Goal: Task Accomplishment & Management: Manage account settings

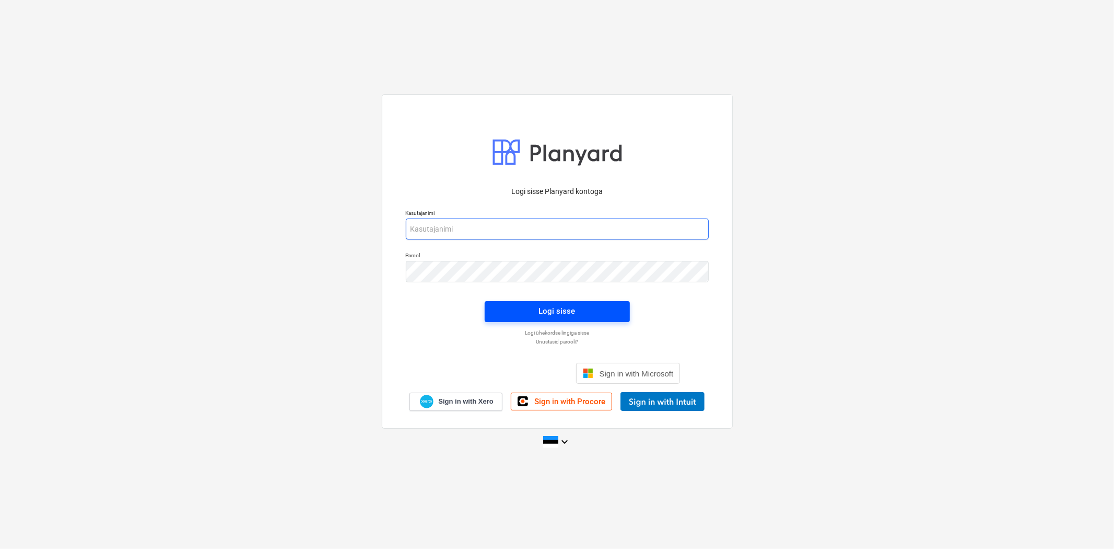
type input "[EMAIL_ADDRESS][DOMAIN_NAME]"
click at [562, 313] on div "Logi sisse" at bounding box center [557, 311] width 37 height 14
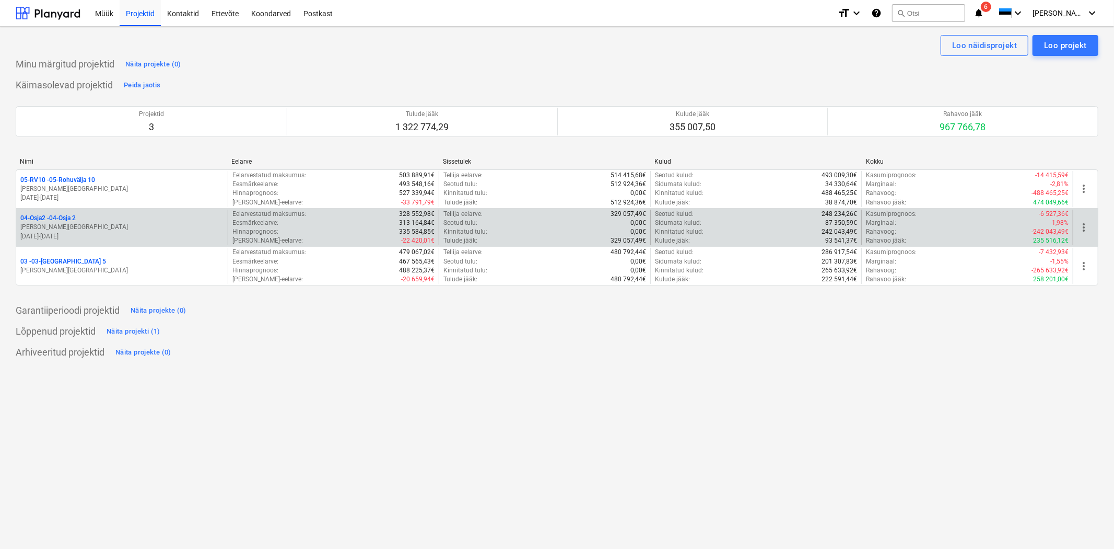
click at [60, 218] on p "04-Osja2 - 04-Osja 2" at bounding box center [47, 218] width 55 height 9
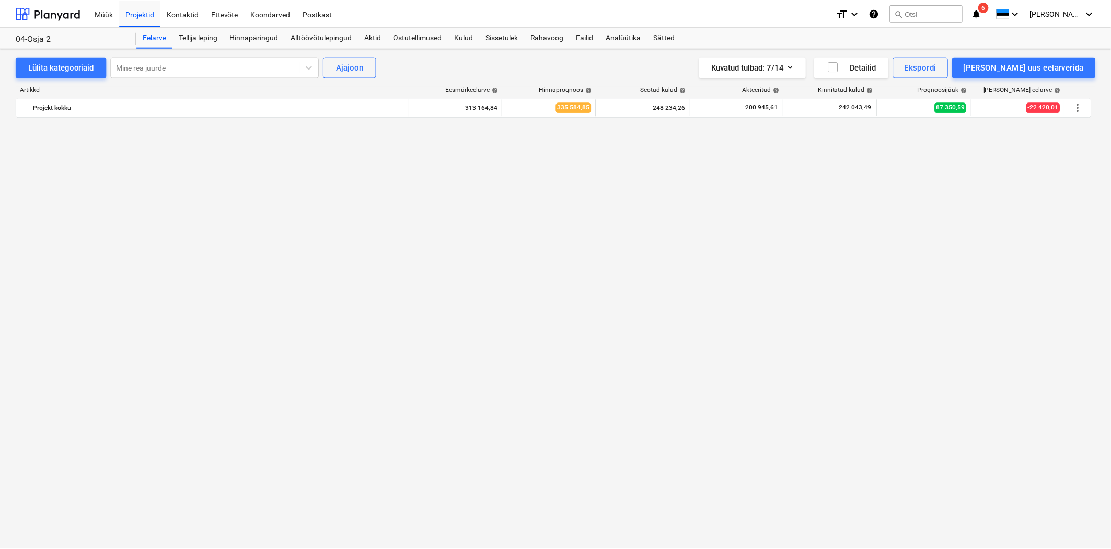
scroll to position [3695, 0]
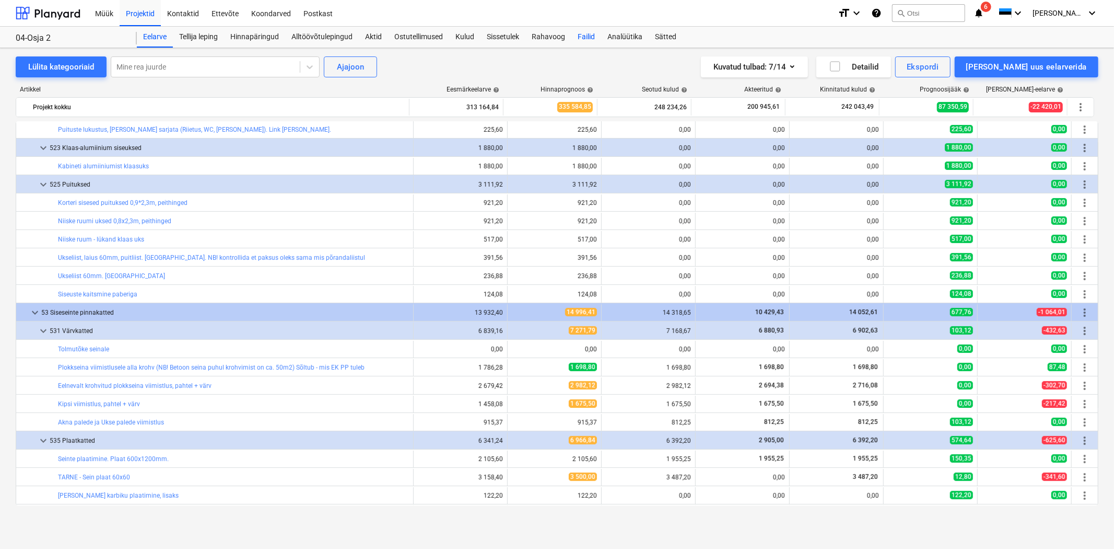
click at [583, 33] on div "Failid" at bounding box center [587, 37] width 30 height 21
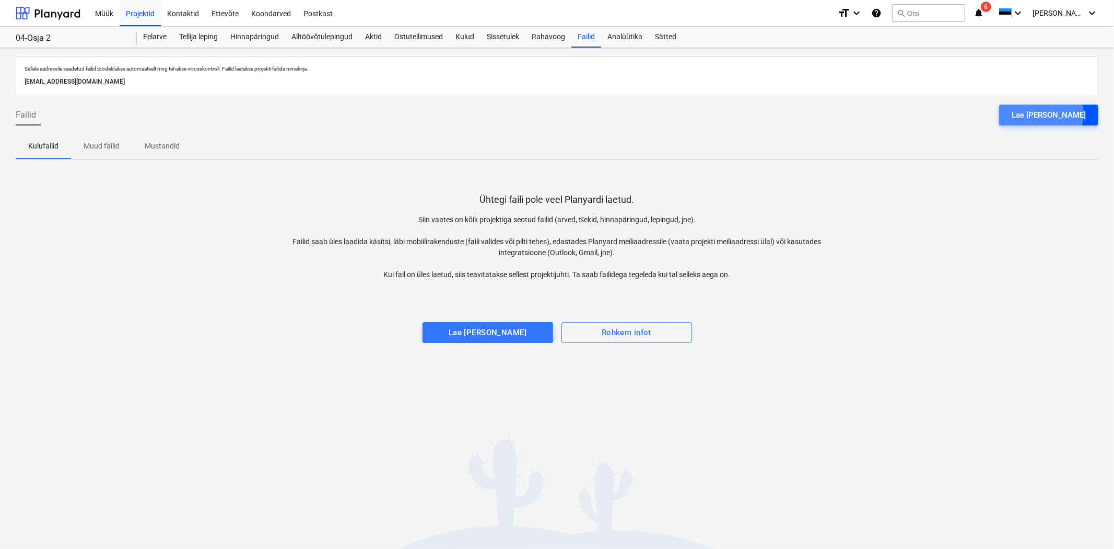
click at [1069, 114] on div "Lae [PERSON_NAME]" at bounding box center [1049, 115] width 74 height 14
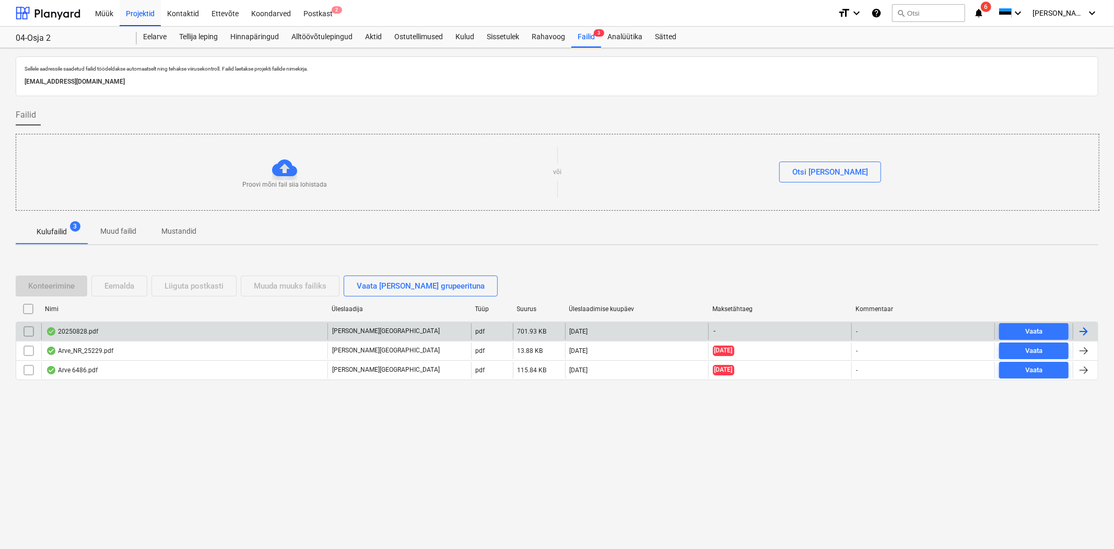
click at [147, 328] on div "20250828.pdf" at bounding box center [184, 331] width 286 height 17
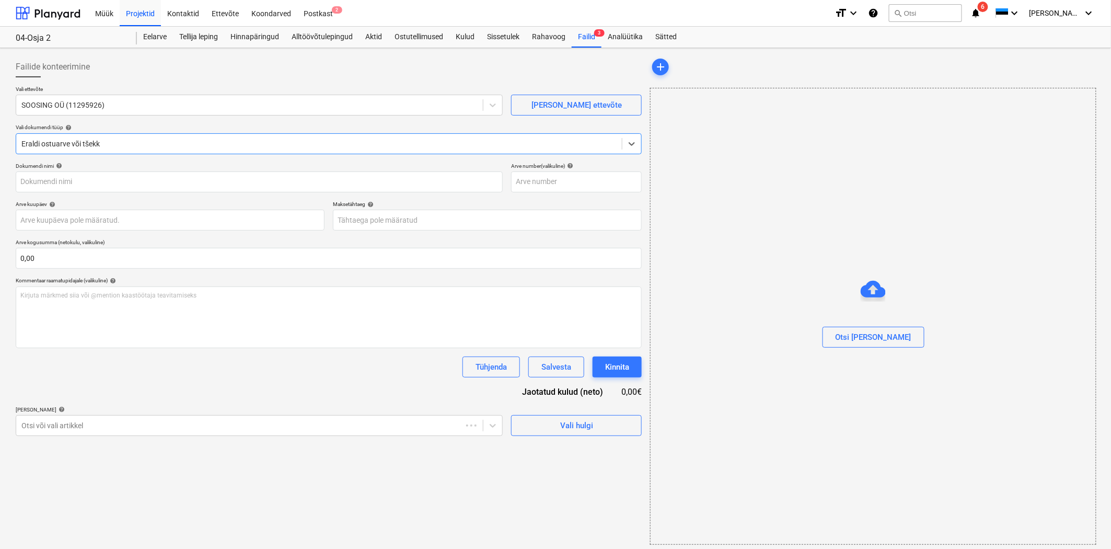
type input "[PHONE_NUMBER]"
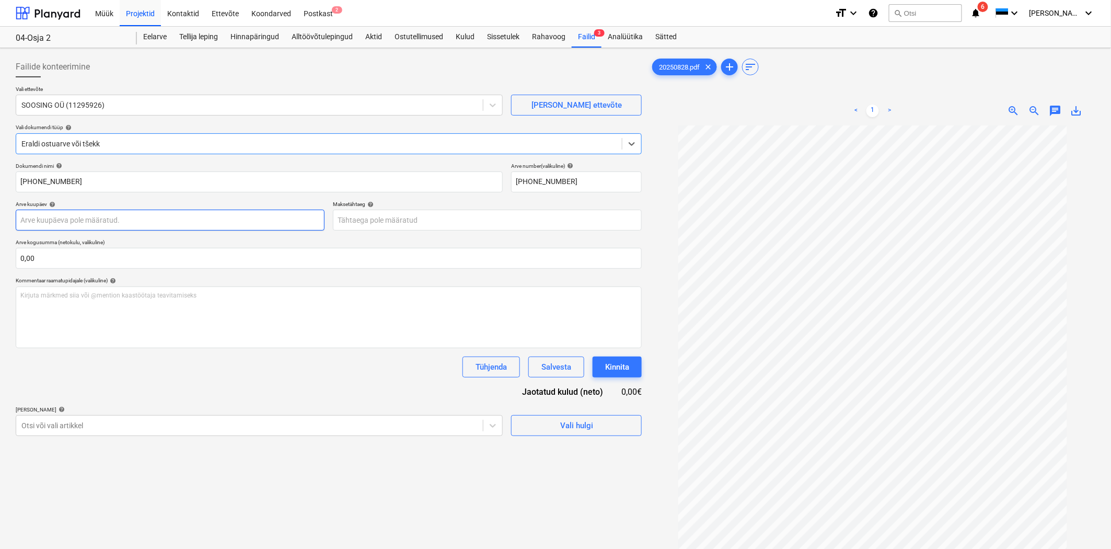
click at [111, 217] on body "Müük Projektid Kontaktid Ettevõte Koondarved Postkast 2 format_size keyboard_ar…" at bounding box center [555, 274] width 1111 height 549
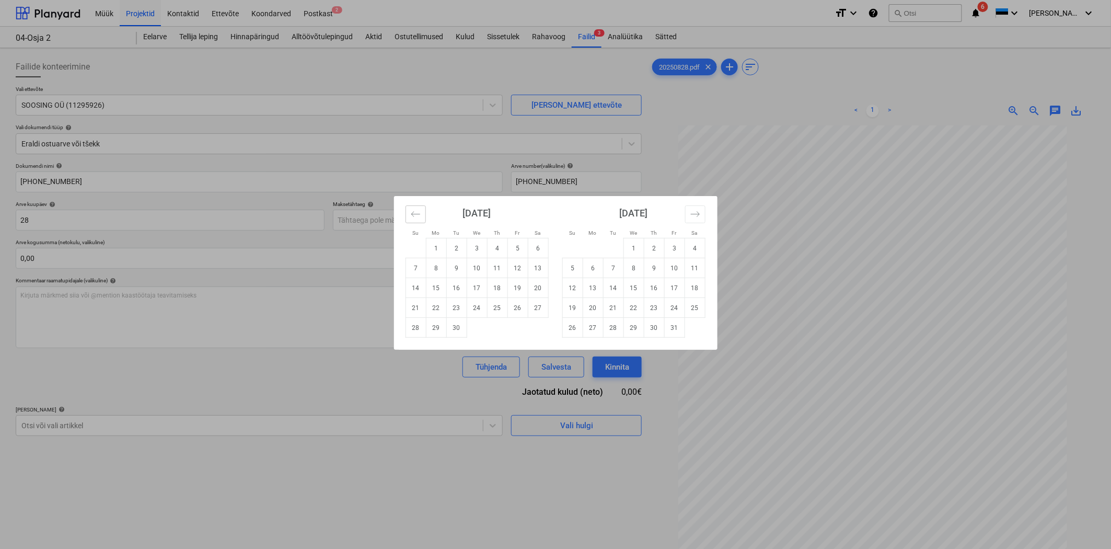
drag, startPoint x: 410, startPoint y: 215, endPoint x: 453, endPoint y: 233, distance: 47.1
click at [412, 215] on button "Move backward to switch to the previous month." at bounding box center [415, 214] width 20 height 18
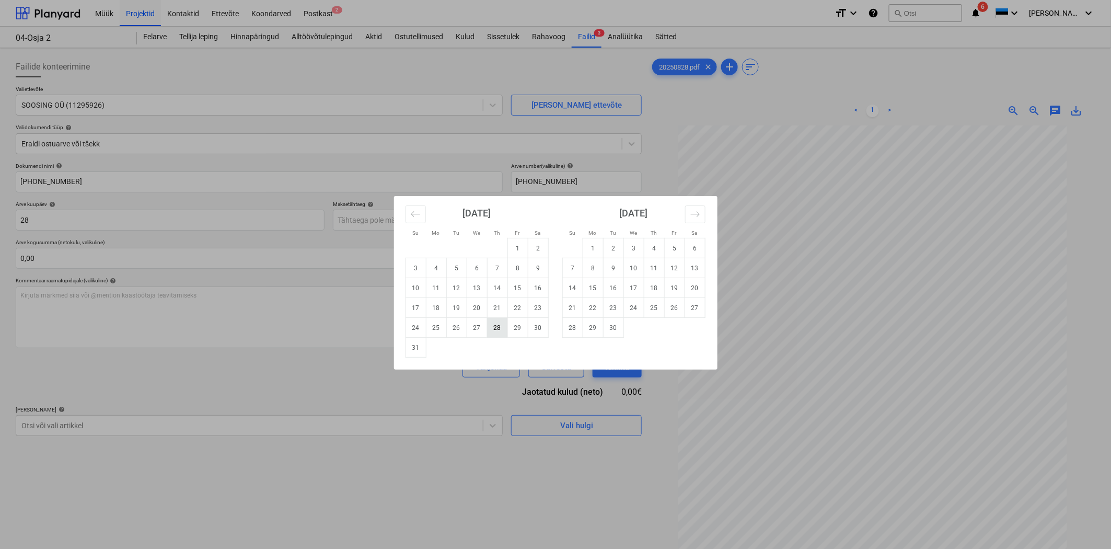
click at [495, 327] on td "28" at bounding box center [497, 328] width 20 height 20
type input "[DATE]"
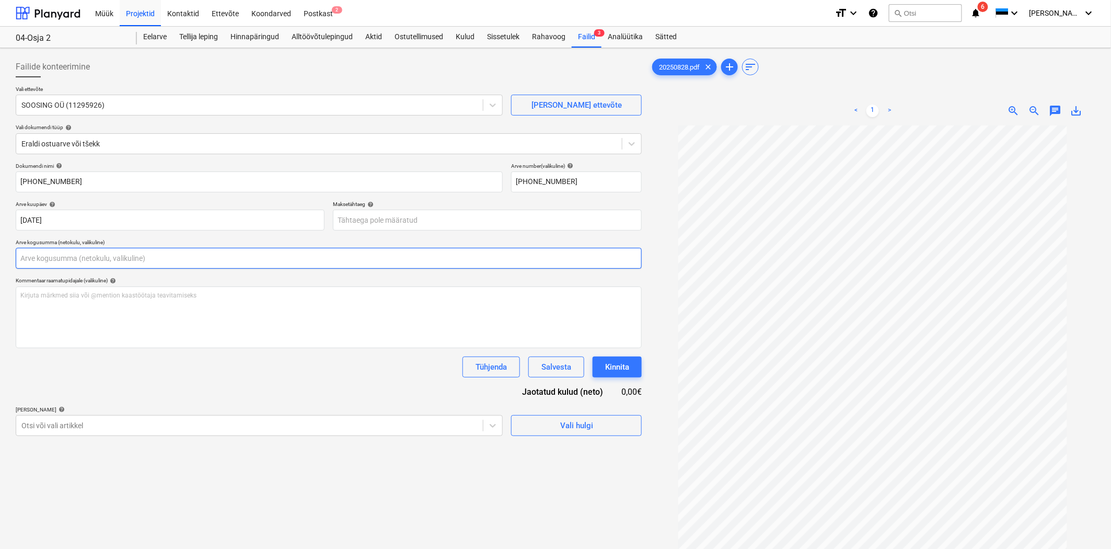
click at [280, 259] on input "text" at bounding box center [329, 258] width 626 height 21
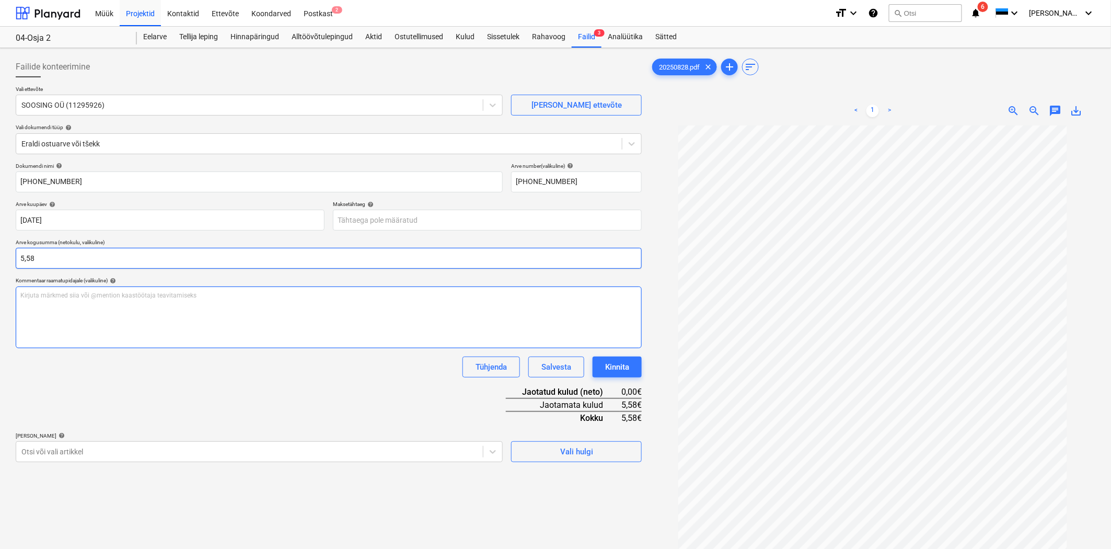
type input "5,58"
click at [260, 315] on div "Kirjuta märkmed siia või @mention kaastöötaja teavitamiseks ﻿" at bounding box center [329, 317] width 626 height 62
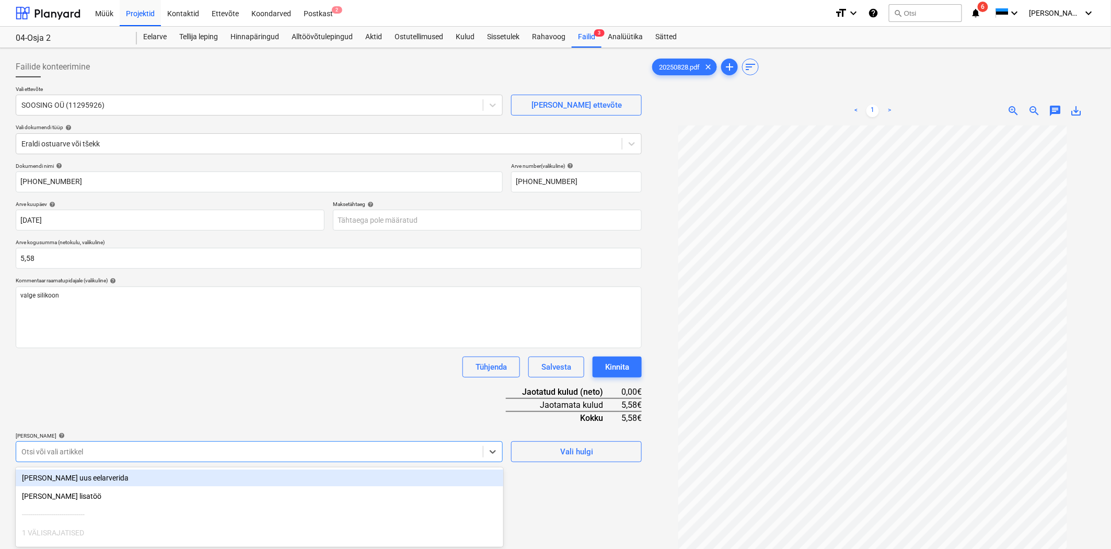
click at [229, 452] on body "Müük Projektid Kontaktid Ettevõte Koondarved Postkast 2 format_size keyboard_ar…" at bounding box center [555, 274] width 1111 height 549
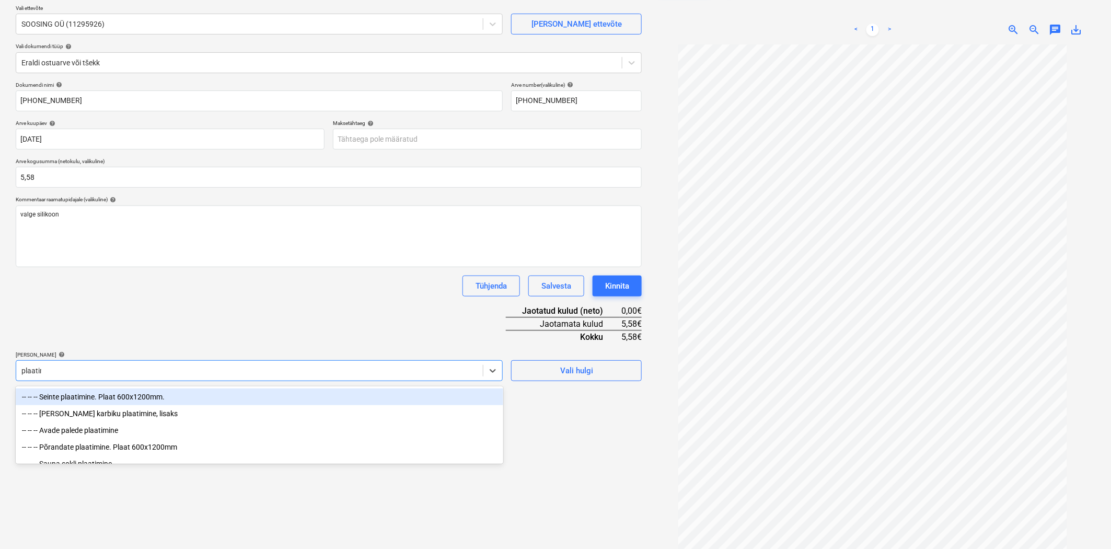
type input "plaatimin"
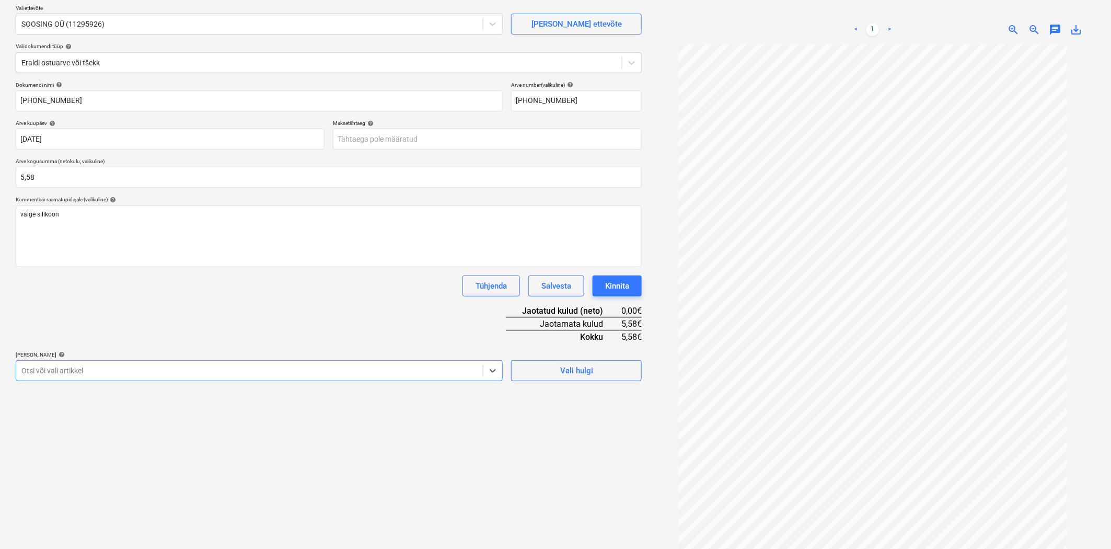
click at [68, 371] on div at bounding box center [249, 370] width 456 height 10
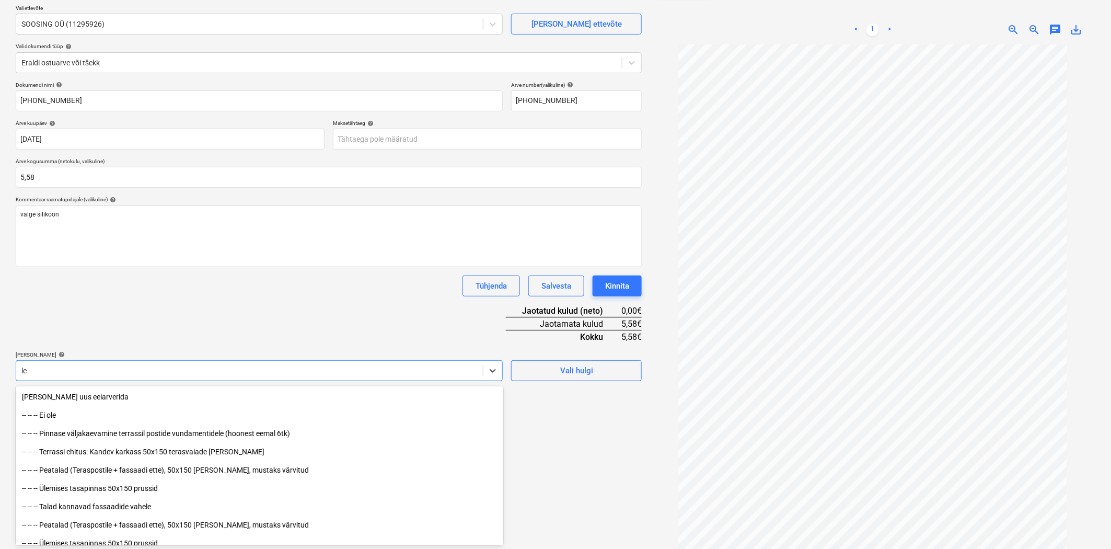
type input "l"
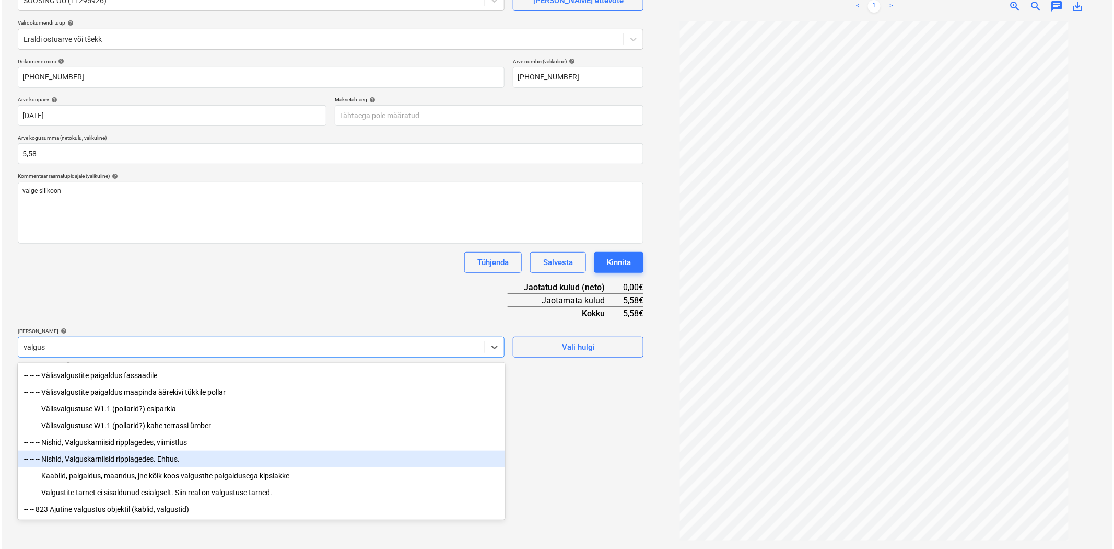
scroll to position [0, 0]
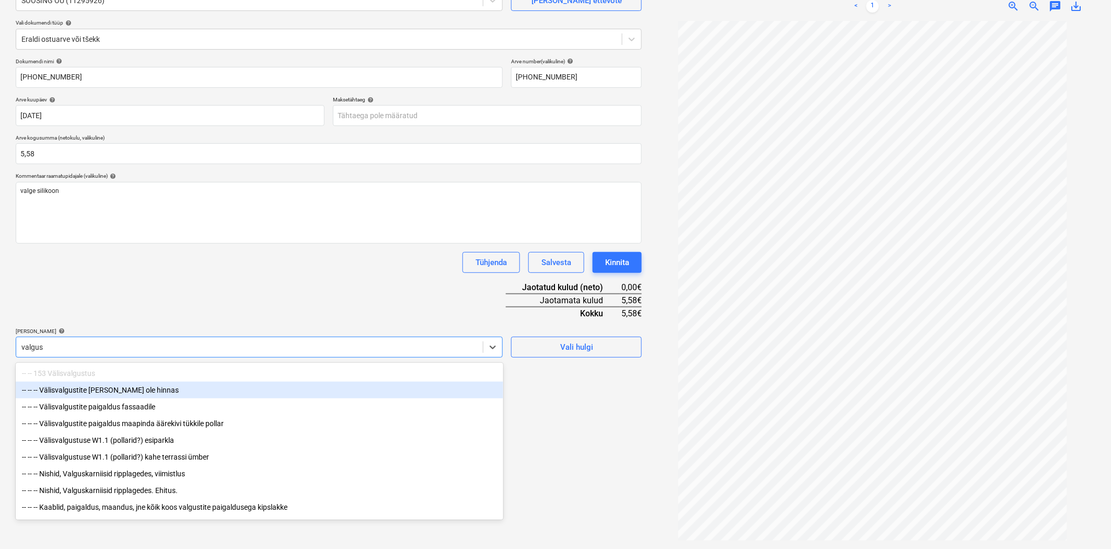
type input "valgus"
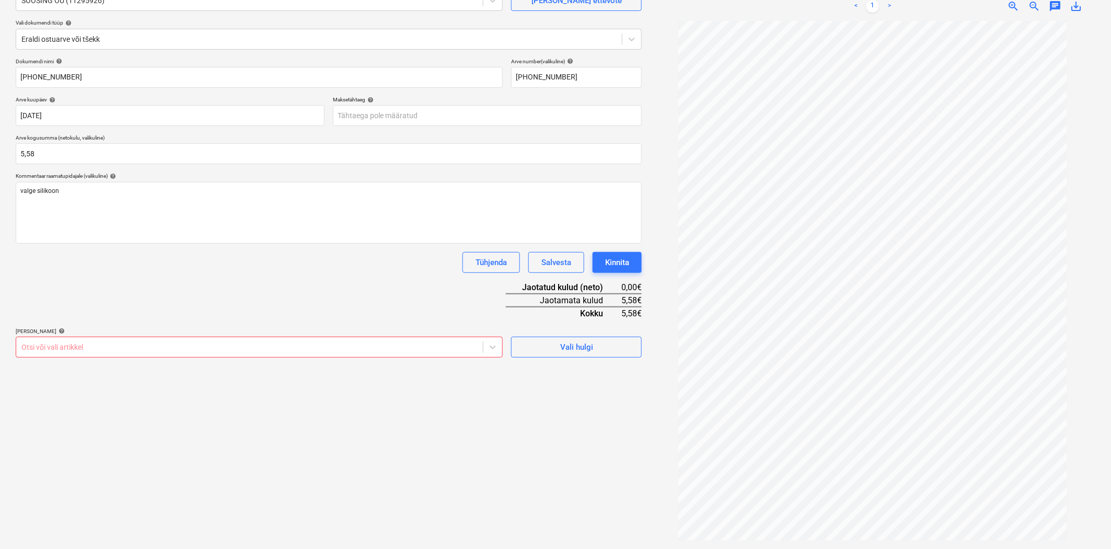
click at [236, 274] on div "Dokumendi nimi help [PHONE_NUMBER] Arve number (valikuline) help [PHONE_NUMBER]…" at bounding box center [329, 207] width 626 height 299
click at [579, 354] on button "Vali hulgi" at bounding box center [576, 346] width 131 height 21
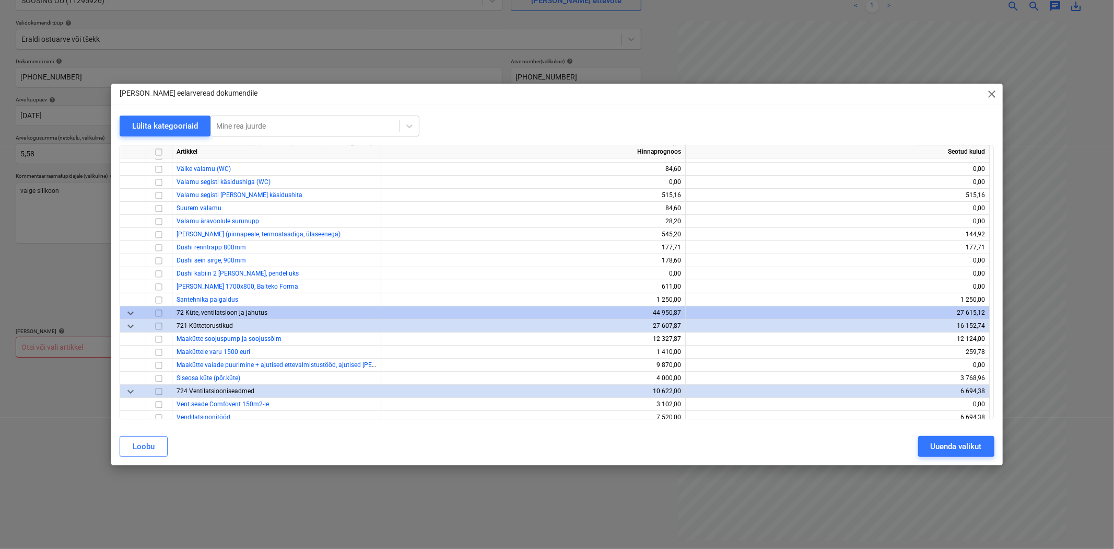
scroll to position [3792, 0]
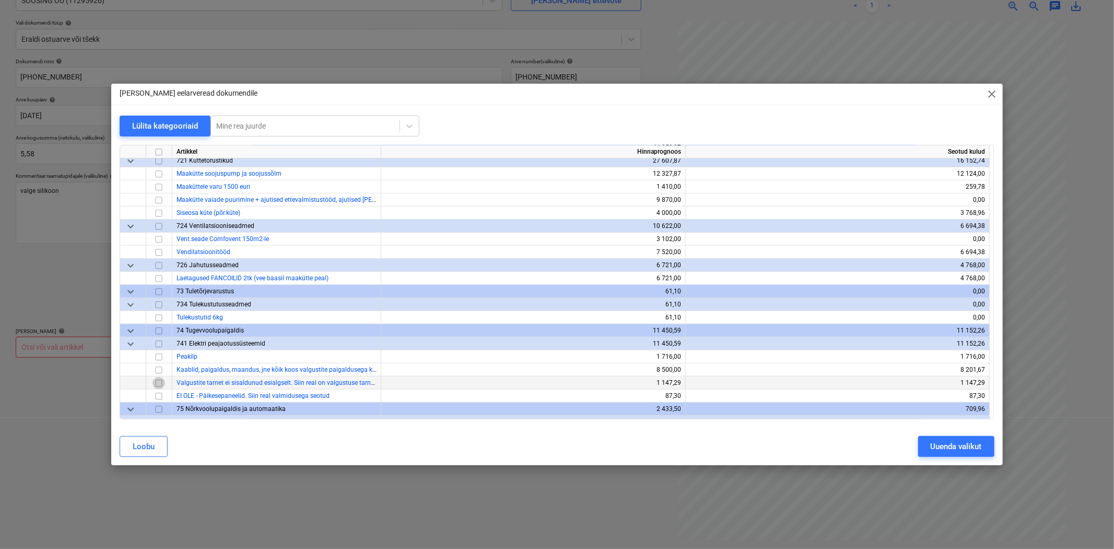
click at [155, 382] on input "checkbox" at bounding box center [159, 383] width 13 height 13
click at [939, 450] on div "Uuenda valikut" at bounding box center [956, 446] width 51 height 14
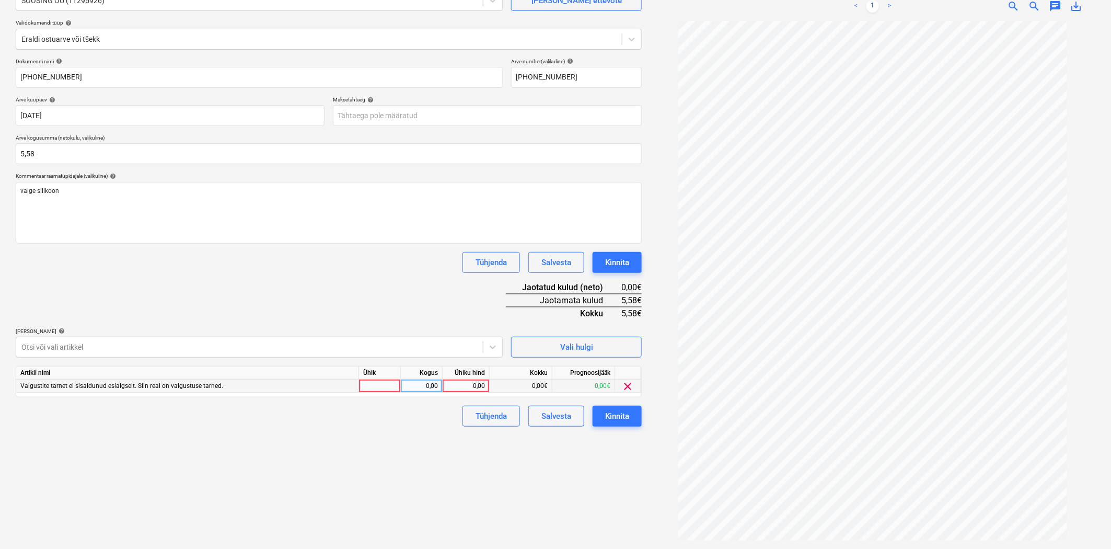
click at [464, 388] on div "0,00" at bounding box center [466, 385] width 38 height 13
type input "5,58"
click at [439, 445] on div "Failide konteerimine Vali ettevõte SOOSING OÜ (11295926) [PERSON_NAME] uus ette…" at bounding box center [328, 246] width 634 height 597
click at [608, 417] on div "Kinnita" at bounding box center [617, 416] width 24 height 14
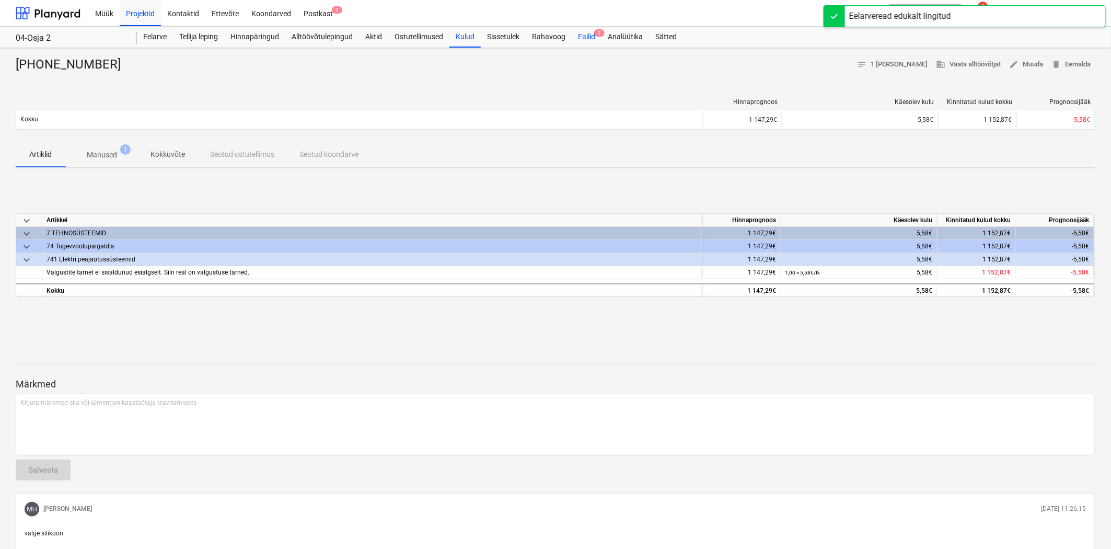
click at [588, 31] on div "Failid 2" at bounding box center [587, 37] width 30 height 21
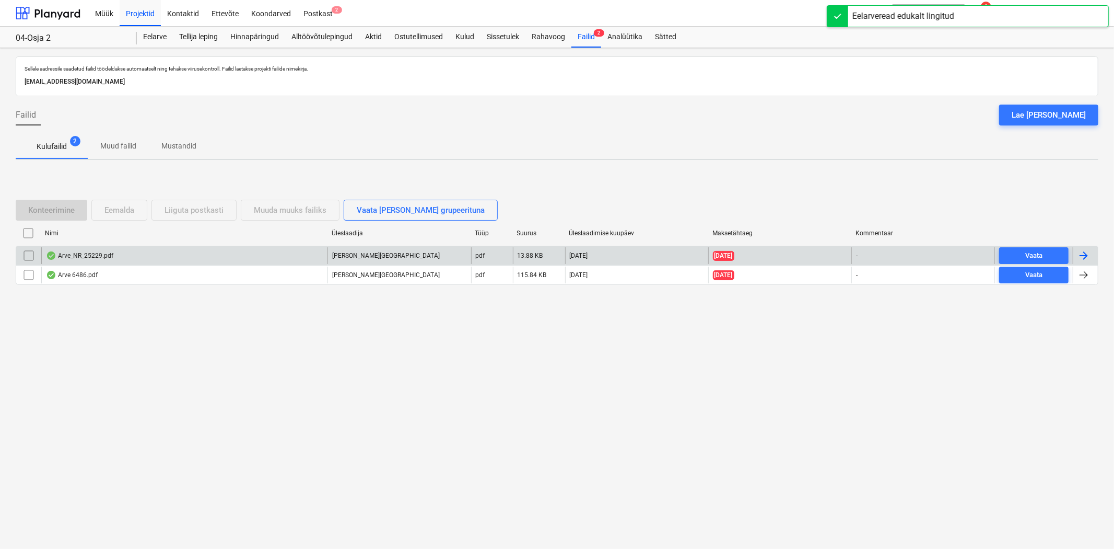
click at [126, 254] on div "Arve_NR_25229.pdf" at bounding box center [184, 255] width 286 height 17
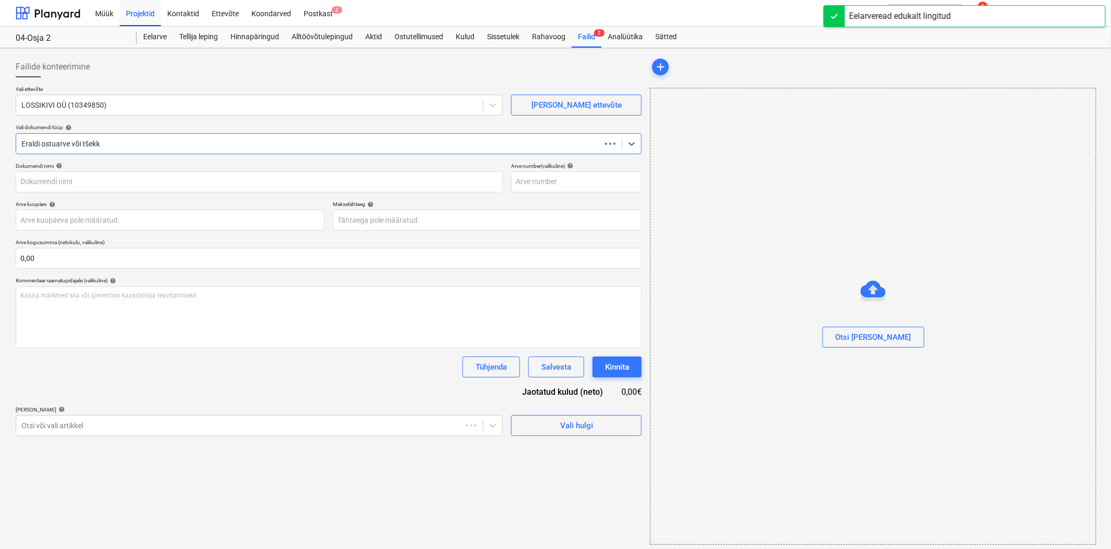
type input "25229"
type input "[DATE]"
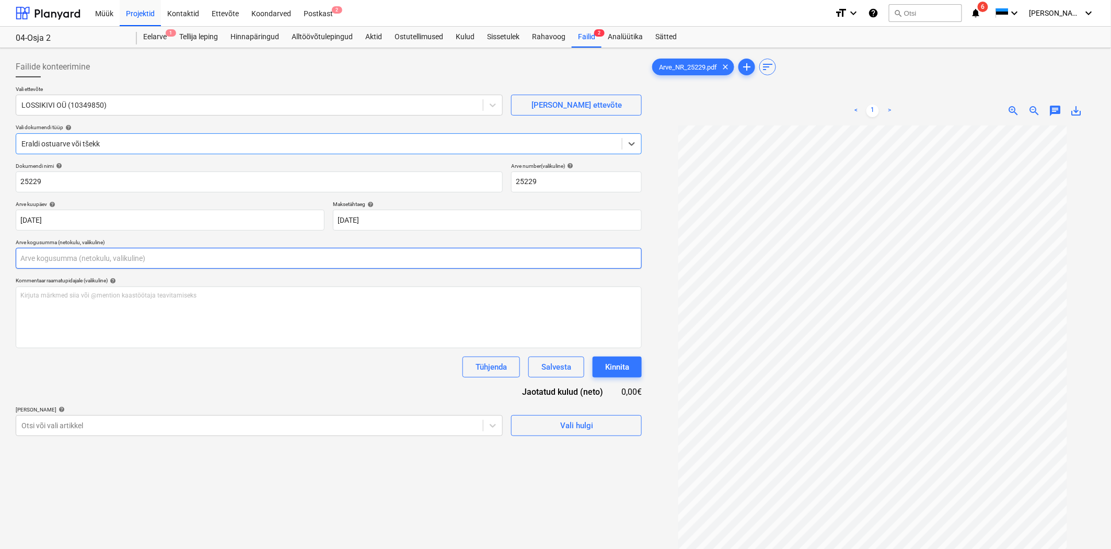
click at [135, 259] on input "text" at bounding box center [329, 258] width 626 height 21
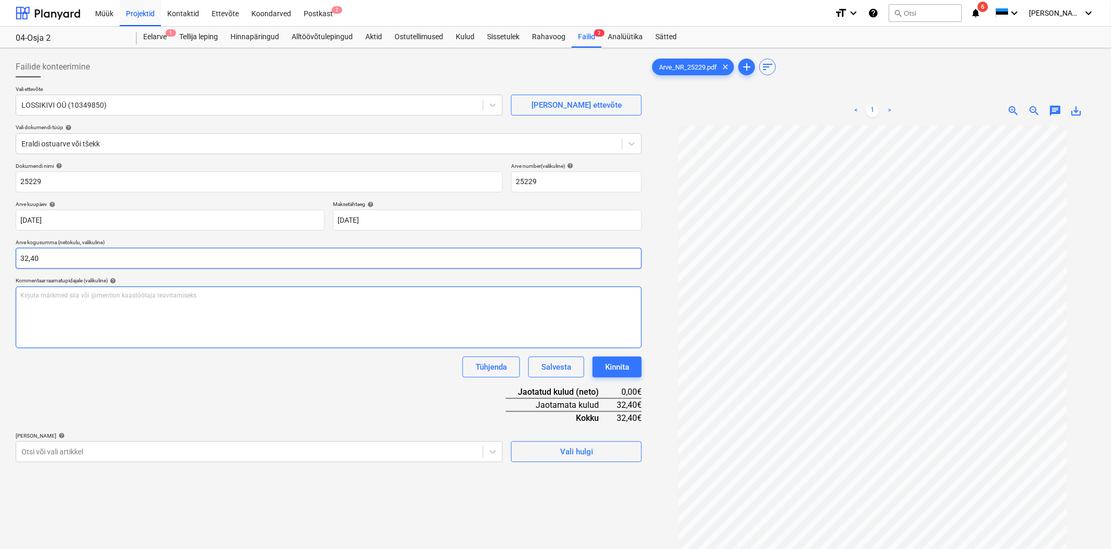
type input "32,40"
click at [231, 320] on div "Kirjuta märkmed siia või @mention kaastöötaja teavitamiseks ﻿" at bounding box center [329, 317] width 626 height 62
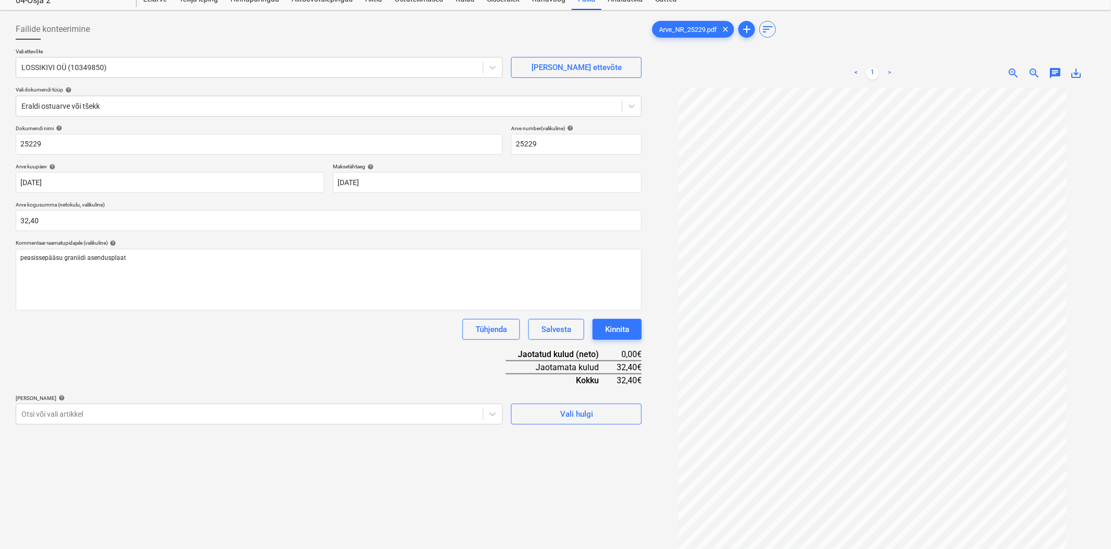
click at [119, 451] on body "Müük Projektid Kontaktid Ettevõte Koondarved Postkast 2 format_size keyboard_ar…" at bounding box center [555, 236] width 1111 height 549
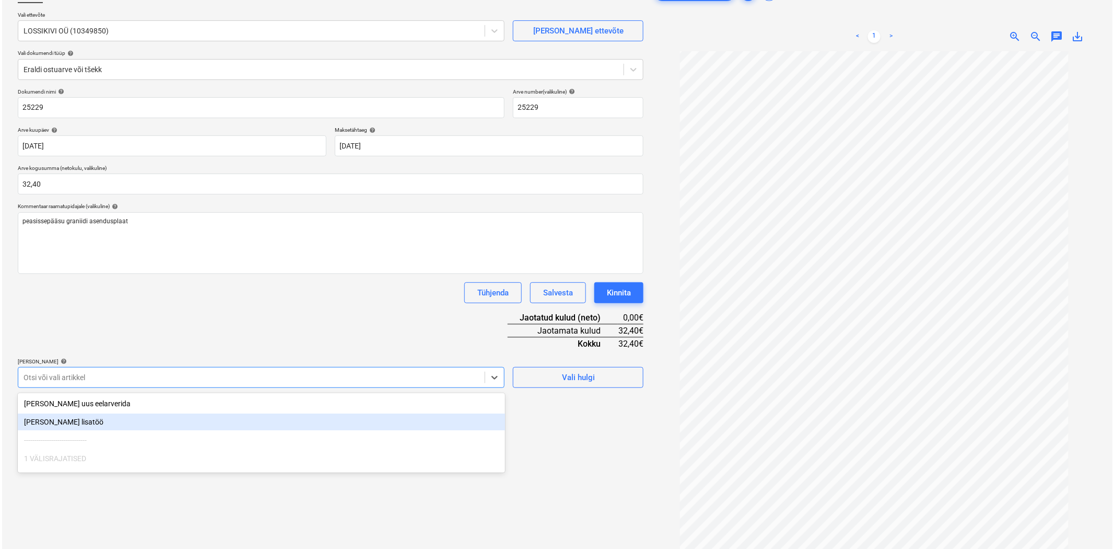
scroll to position [81, 0]
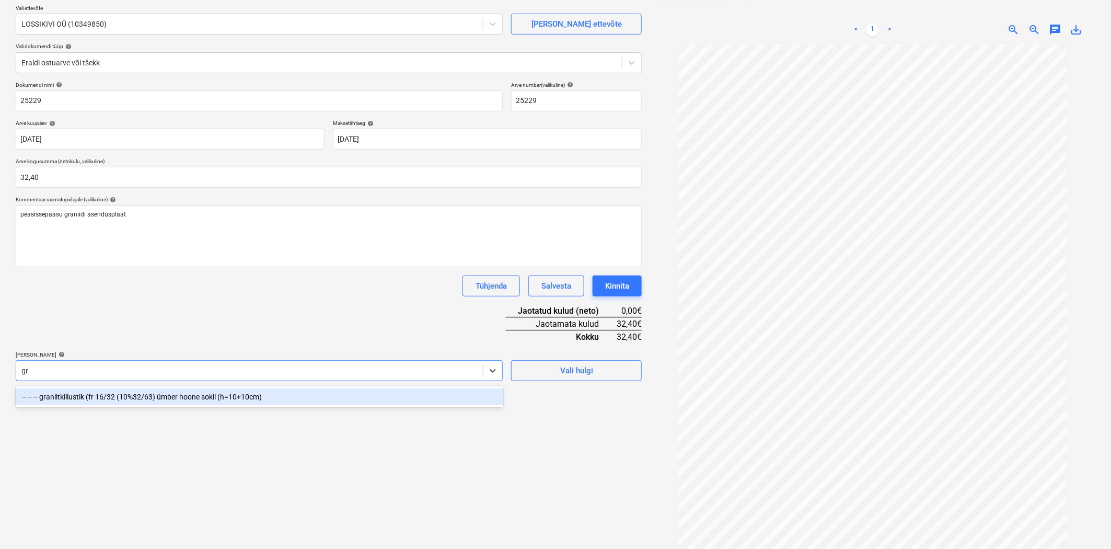
type input "g"
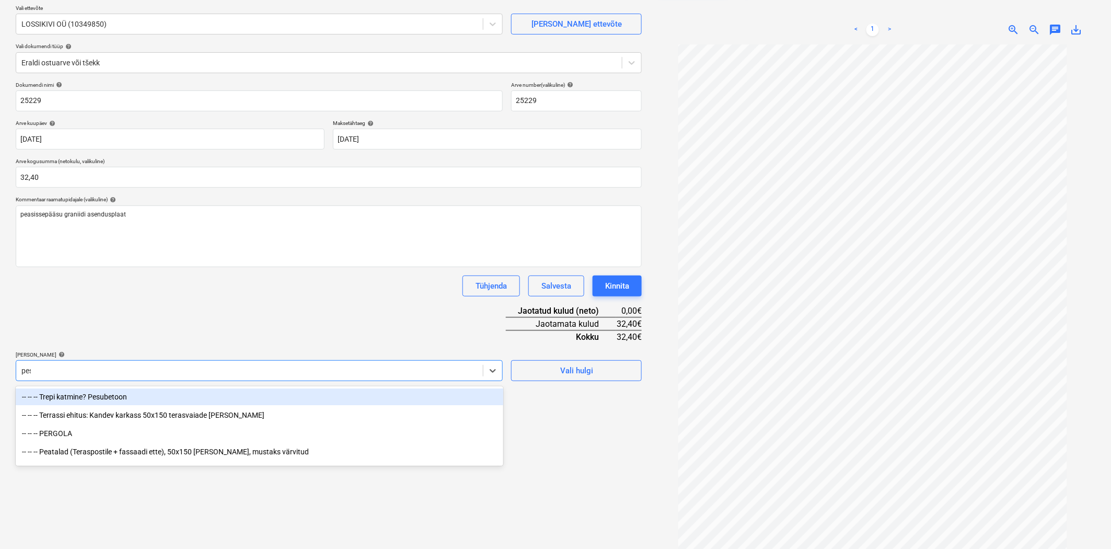
type input "pesu"
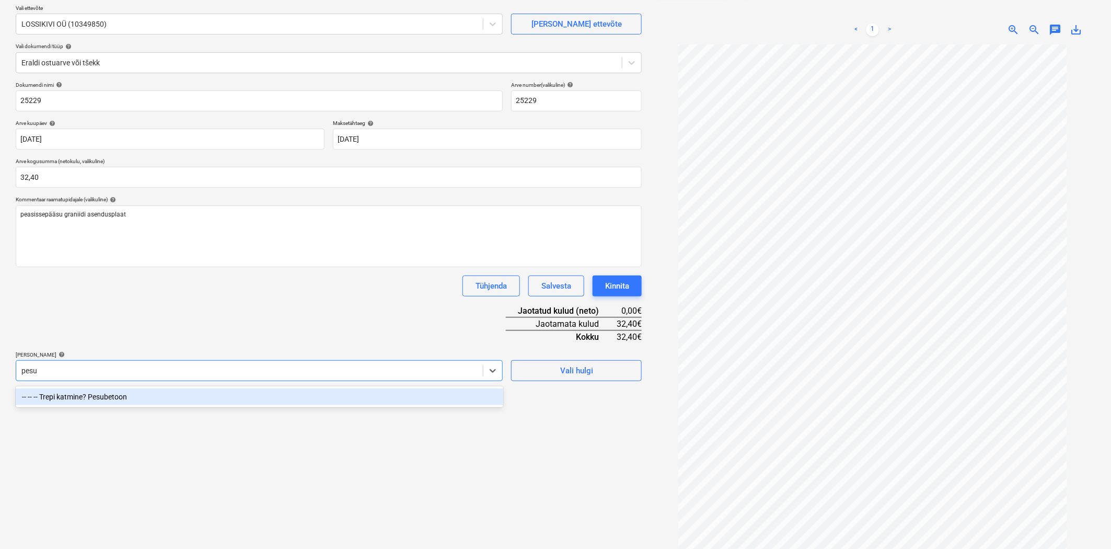
click at [125, 401] on div "-- -- -- Trepi katmine? Pesubetoon" at bounding box center [259, 396] width 487 height 17
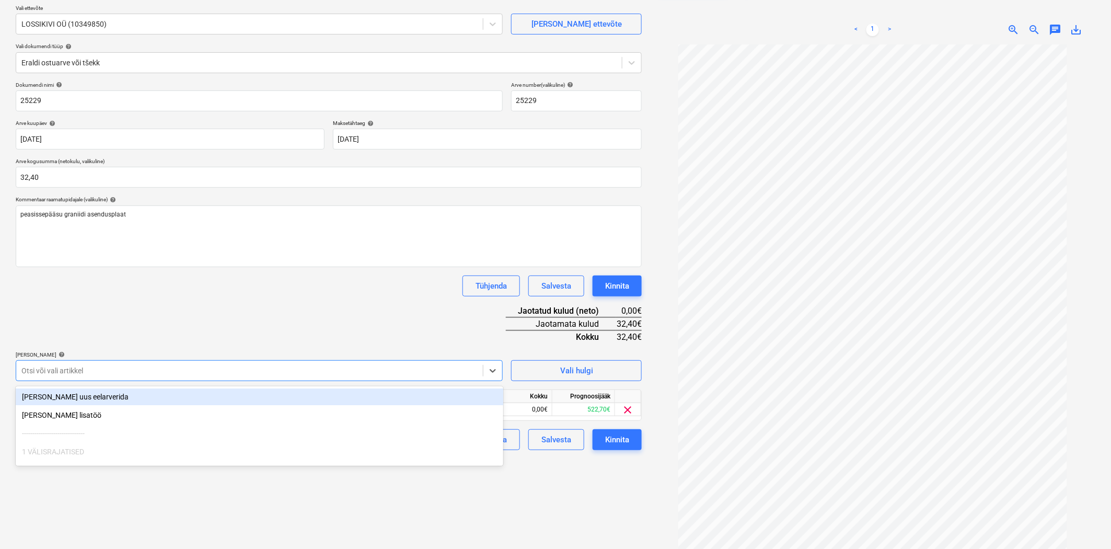
click at [452, 318] on div "Dokumendi nimi help 25229 Arve number (valikuline) help 25229 Arve kuupäev help…" at bounding box center [329, 266] width 626 height 368
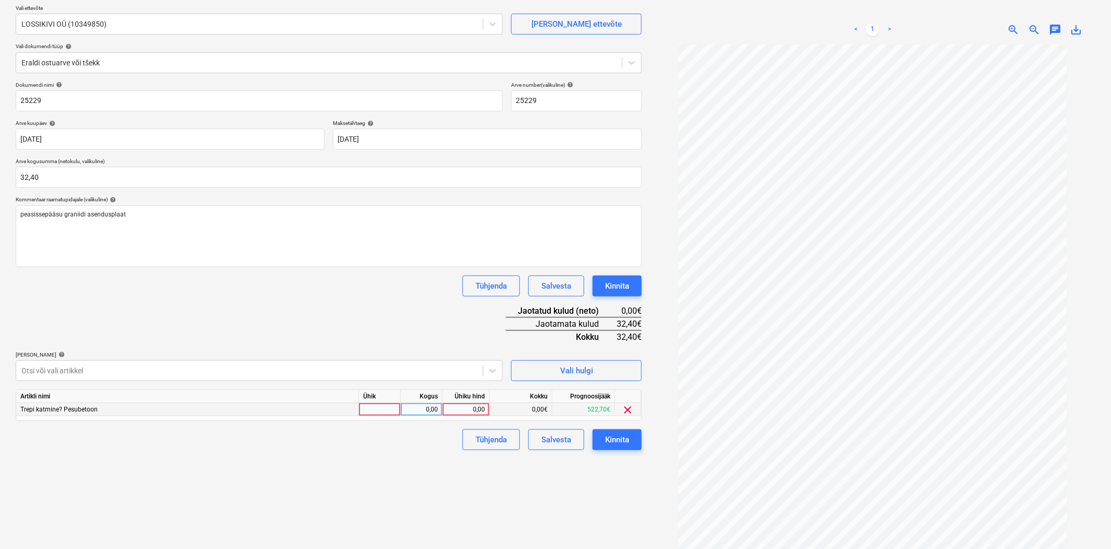
click at [467, 410] on div "0,00" at bounding box center [466, 409] width 38 height 13
type input "32,40"
drag, startPoint x: 384, startPoint y: 472, endPoint x: 609, endPoint y: 450, distance: 225.8
click at [389, 472] on div "Failide konteerimine Vali ettevõte LOSSIKIVI OÜ (10349850) [PERSON_NAME] uus et…" at bounding box center [328, 269] width 634 height 597
click at [617, 441] on div "Kinnita" at bounding box center [617, 440] width 24 height 14
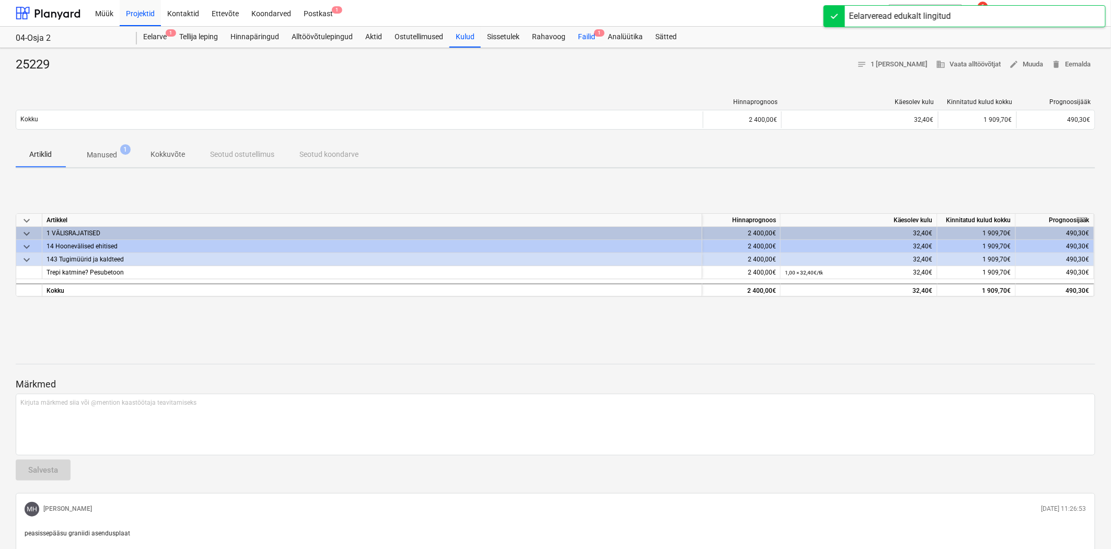
click at [594, 30] on div "Failid 1" at bounding box center [587, 37] width 30 height 21
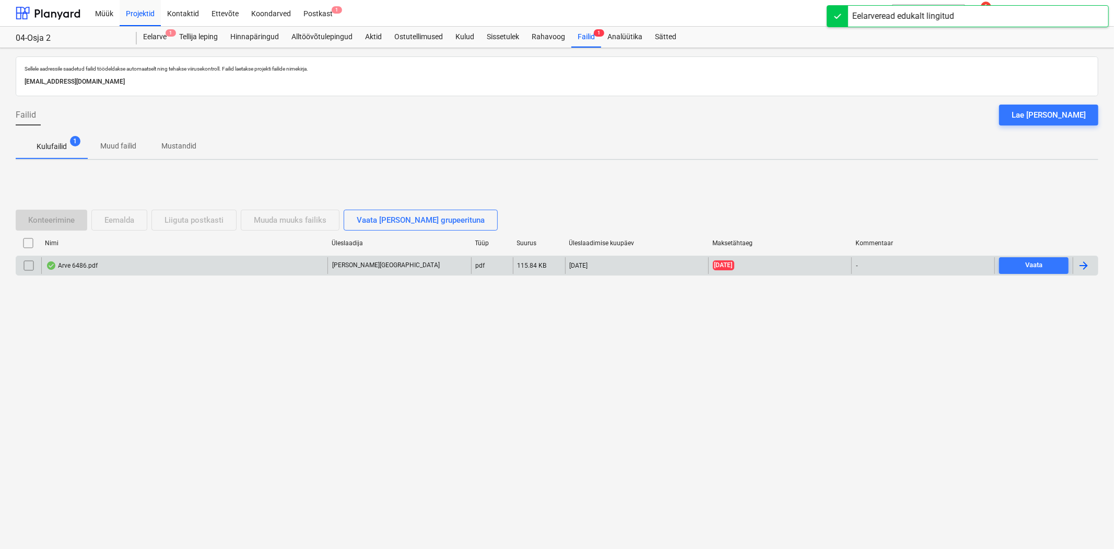
click at [183, 262] on div "Arve 6486.pdf" at bounding box center [184, 265] width 286 height 17
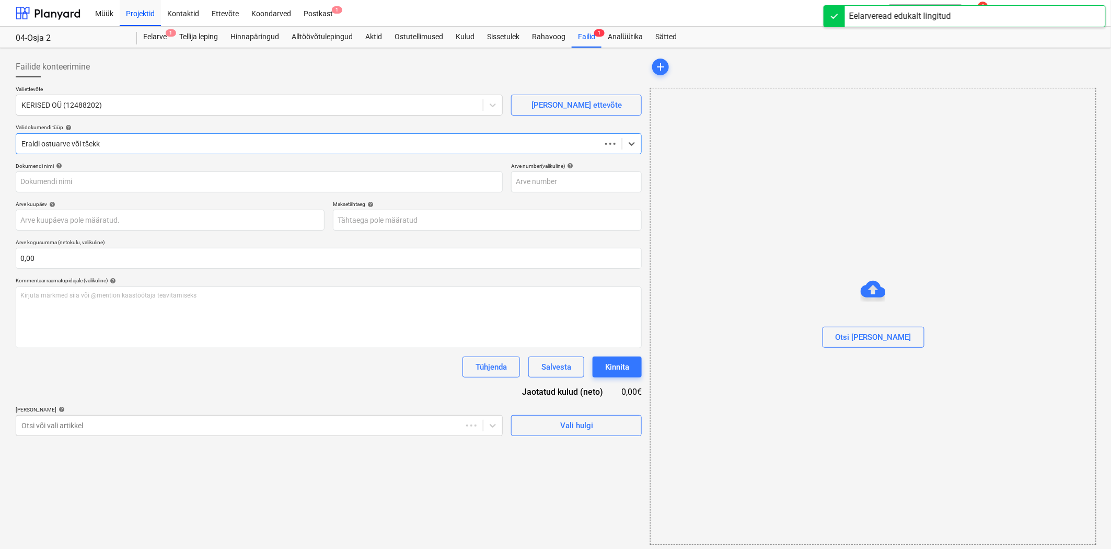
type input "6486"
type input "[DATE]"
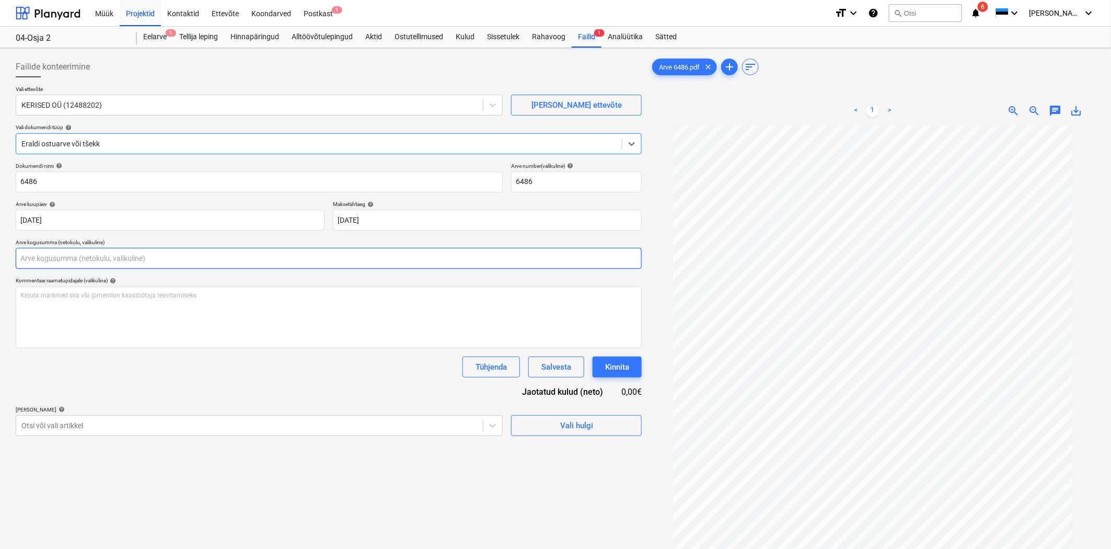
click at [49, 259] on input "text" at bounding box center [329, 258] width 626 height 21
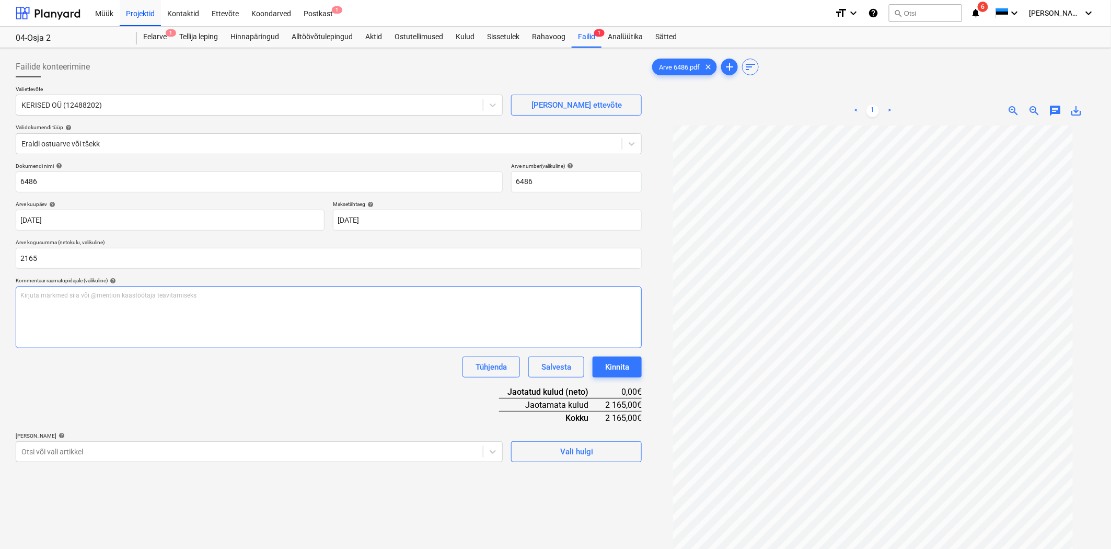
type input "2 165,00"
click at [43, 304] on div "Kirjuta märkmed siia või @mention kaastöötaja teavitamiseks ﻿" at bounding box center [329, 317] width 626 height 62
click at [43, 450] on body "Müük Projektid Kontaktid Ettevõte Koondarved Postkast 1 format_size keyboard_ar…" at bounding box center [555, 274] width 1111 height 549
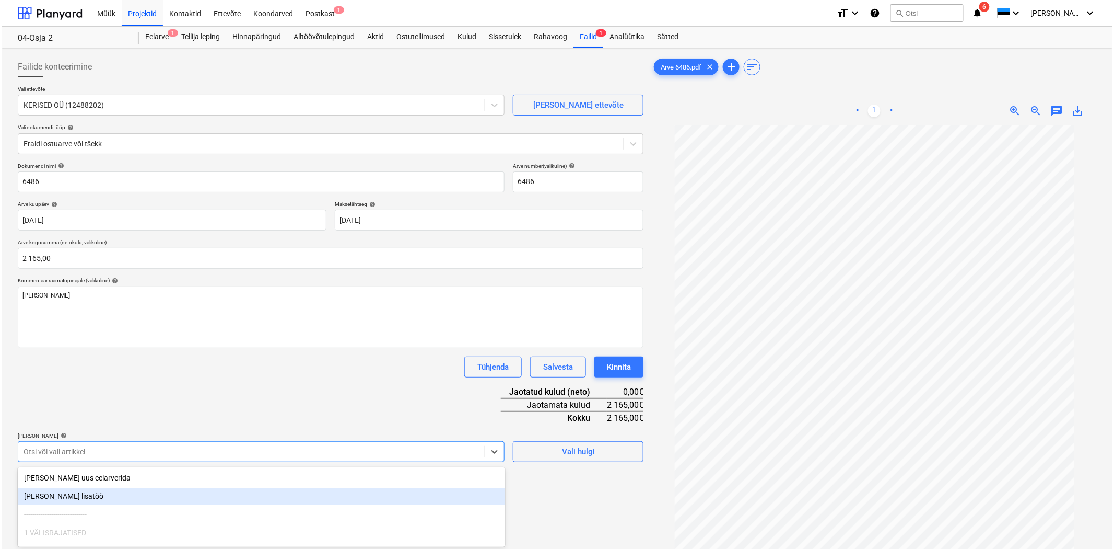
scroll to position [81, 0]
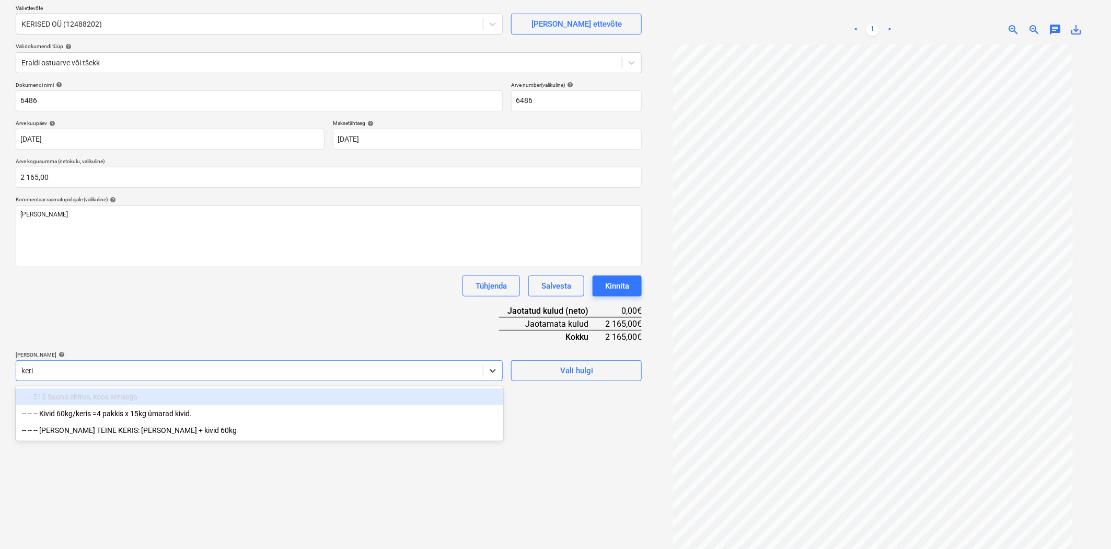
type input "keris"
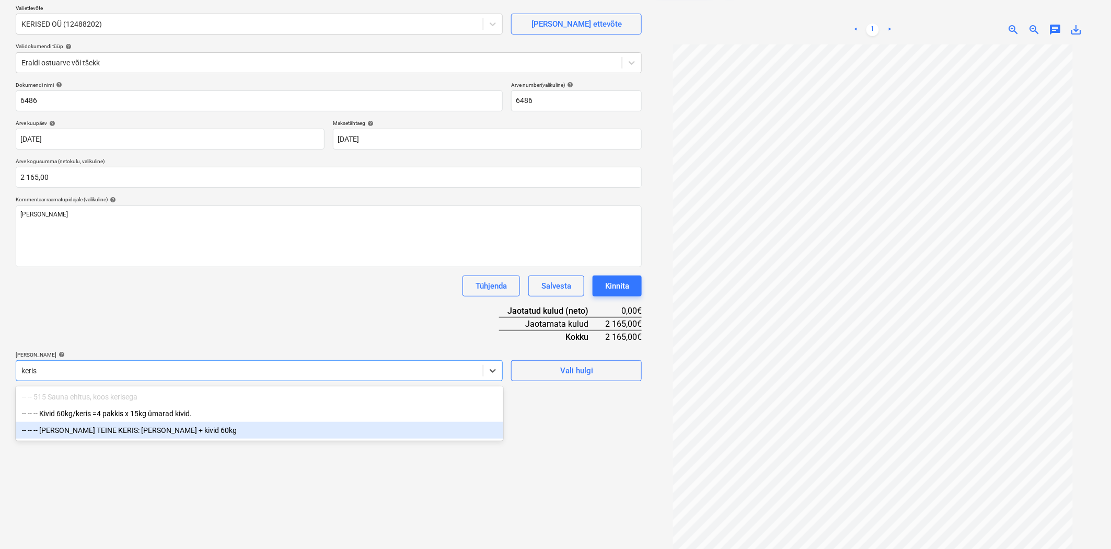
click at [91, 430] on div "-- -- -- [PERSON_NAME] TEINE KERIS: [PERSON_NAME] + kivid 60kg" at bounding box center [259, 430] width 487 height 17
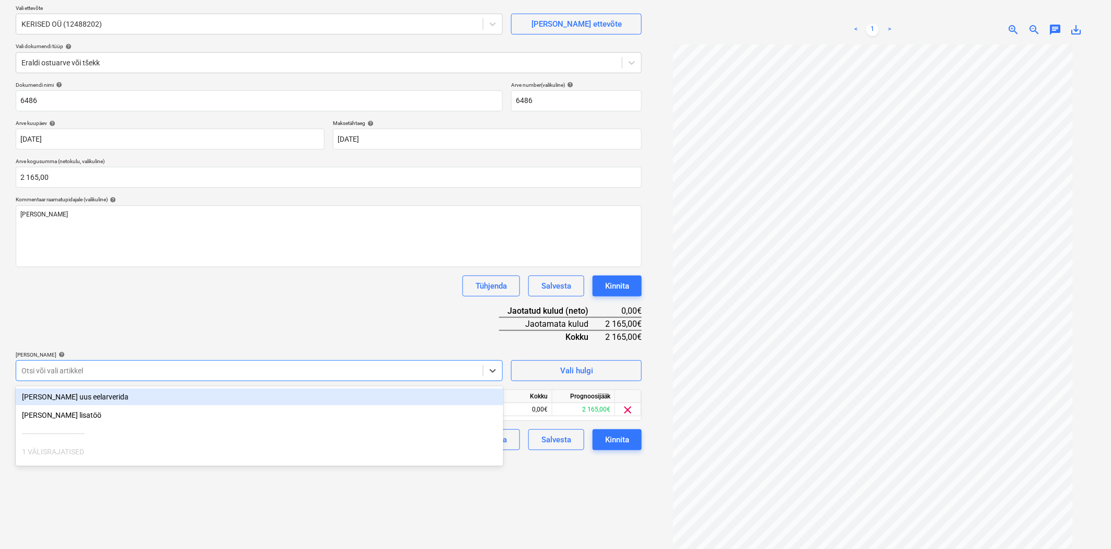
click at [190, 307] on div "Dokumendi nimi help 6486 Arve number (valikuline) help 6486 Arve kuupäev help […" at bounding box center [329, 266] width 626 height 368
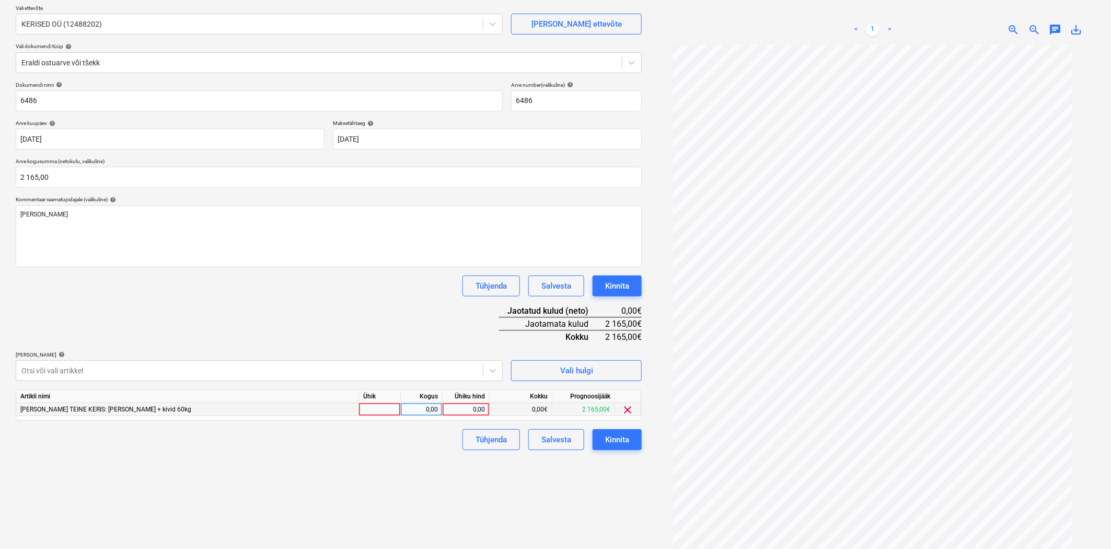
click at [473, 412] on div "0,00" at bounding box center [466, 409] width 38 height 13
type input "2165"
click at [305, 462] on div "Failide konteerimine Vali ettevõte KERISED OÜ (12488202) [PERSON_NAME] uus ette…" at bounding box center [328, 269] width 634 height 597
click at [618, 441] on div "Kinnita" at bounding box center [617, 440] width 24 height 14
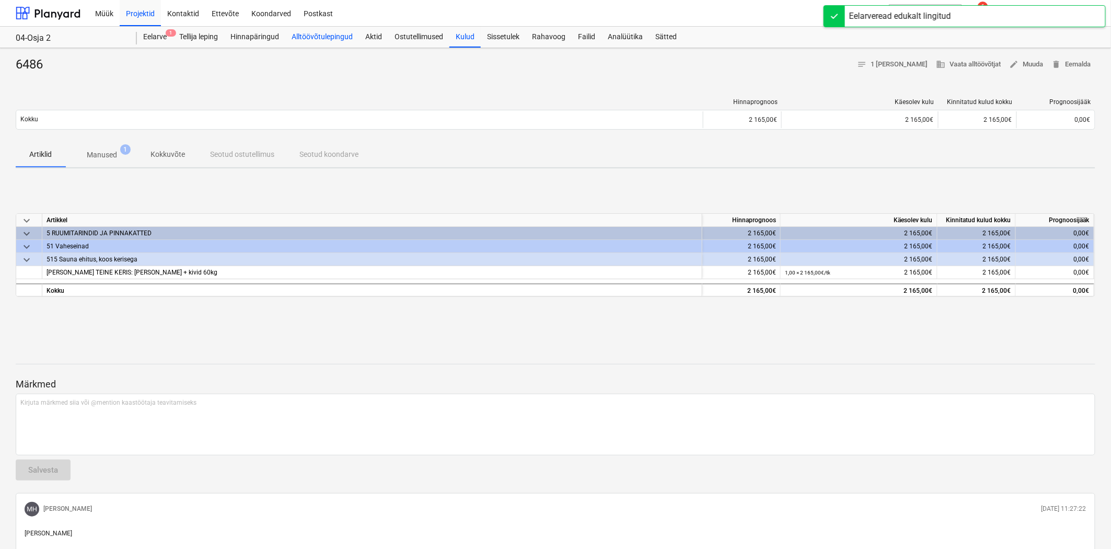
click at [298, 33] on div "Alltöövõtulepingud" at bounding box center [322, 37] width 74 height 21
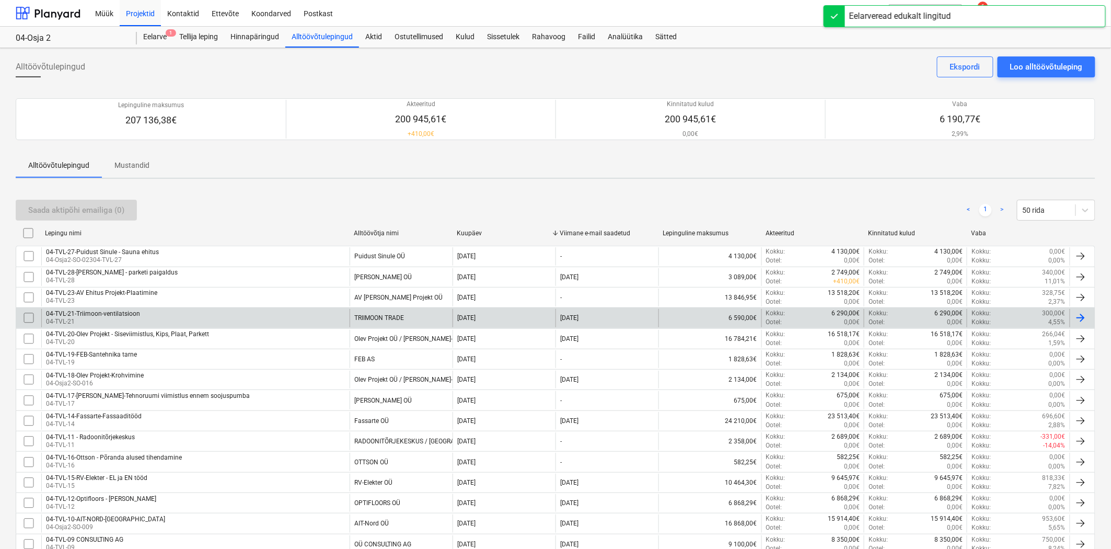
click at [112, 310] on div "04-TVL-21-Triimoon-ventilatsioon" at bounding box center [93, 313] width 94 height 7
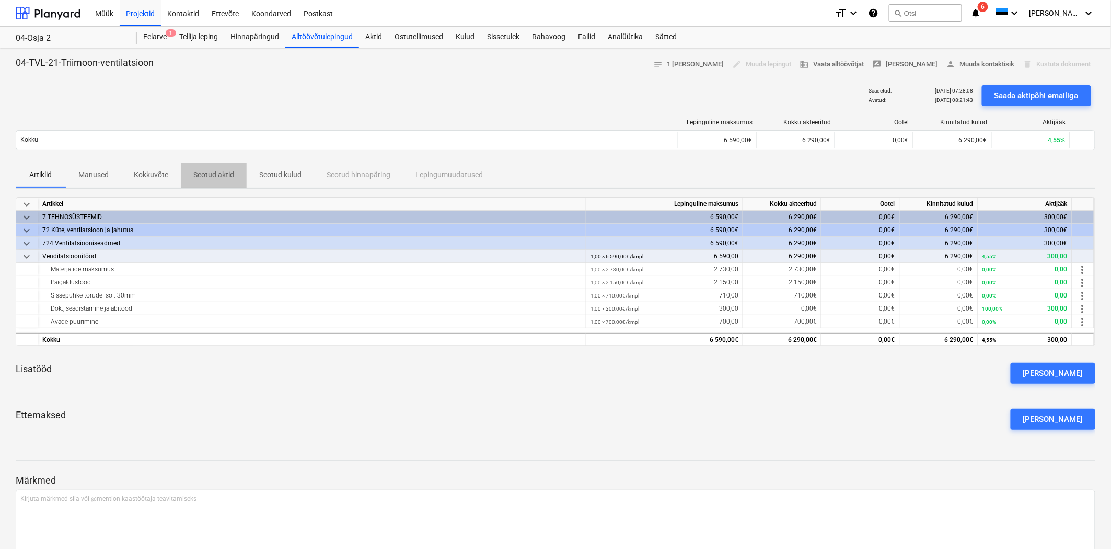
click at [206, 168] on span "Seotud aktid" at bounding box center [214, 174] width 66 height 17
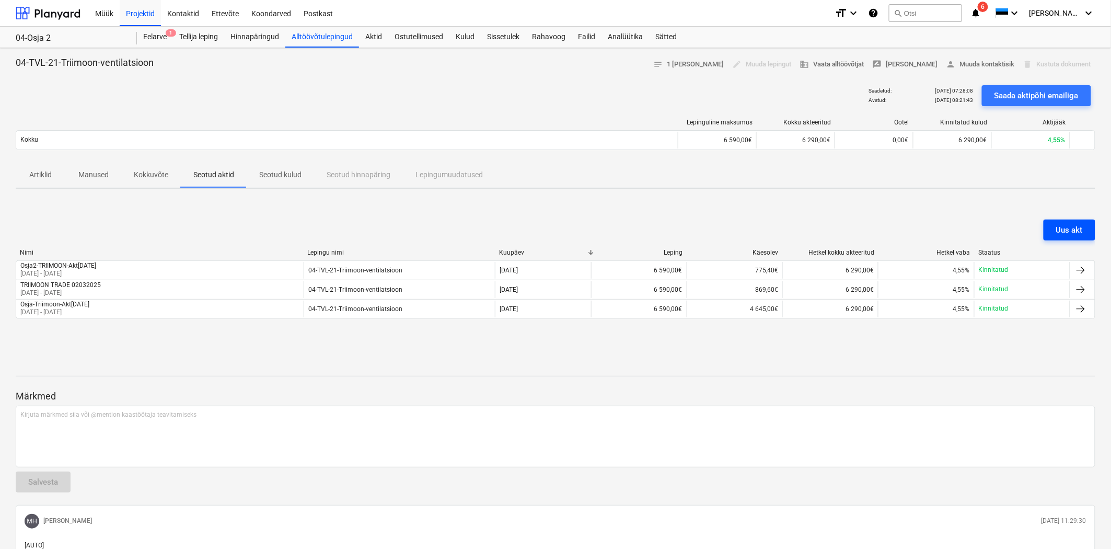
click at [1067, 222] on button "Uus akt" at bounding box center [1069, 229] width 52 height 21
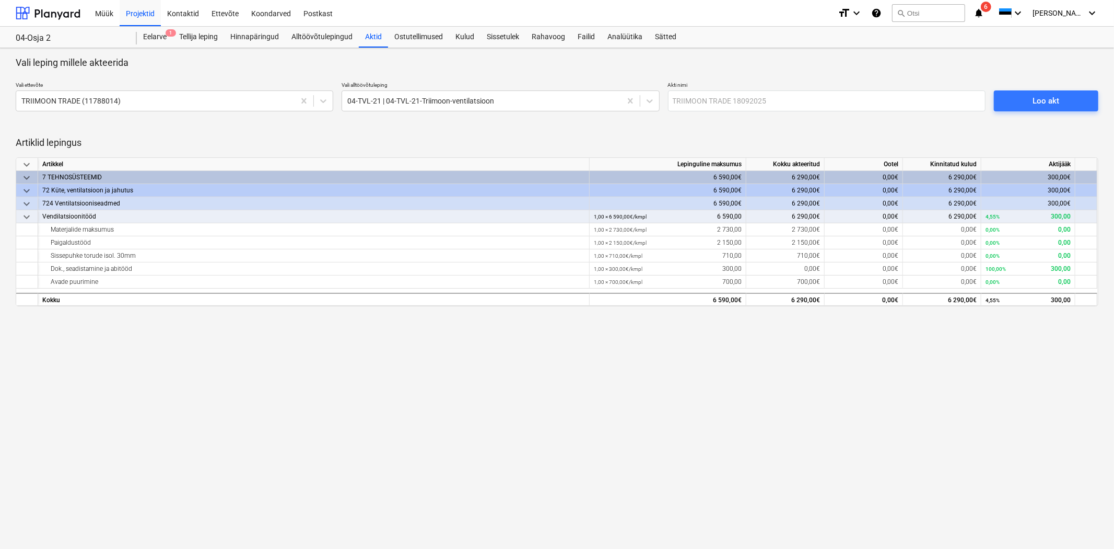
click at [765, 87] on p "Akti nimi" at bounding box center [827, 86] width 318 height 9
click at [755, 108] on input "text" at bounding box center [827, 100] width 318 height 21
type input "Osja2-Triimoon-Akt[DATE]"
click at [1049, 95] on div "Loo akt" at bounding box center [1046, 101] width 27 height 14
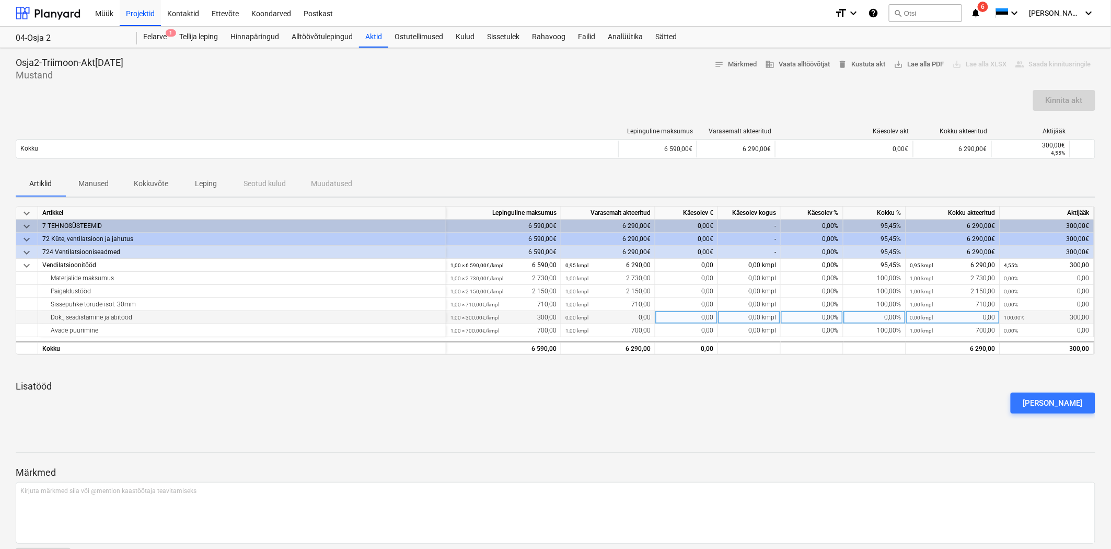
click at [866, 315] on div "0,00%" at bounding box center [874, 317] width 63 height 13
type input "100"
click at [978, 402] on div "[PERSON_NAME]" at bounding box center [555, 402] width 1088 height 29
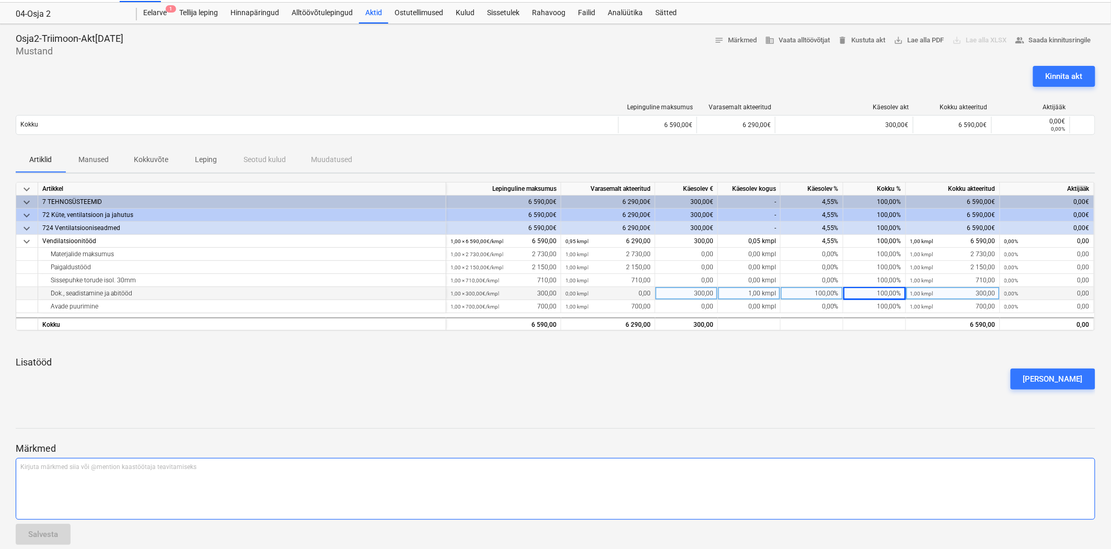
scroll to position [37, 0]
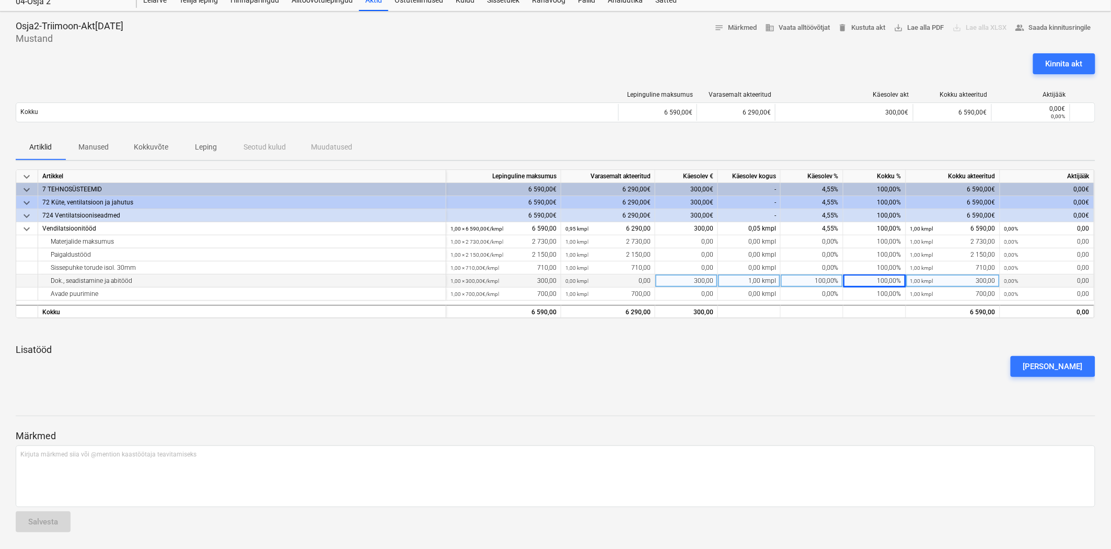
click at [887, 332] on div at bounding box center [555, 331] width 1079 height 8
click at [1060, 364] on div "[PERSON_NAME]" at bounding box center [1053, 366] width 60 height 14
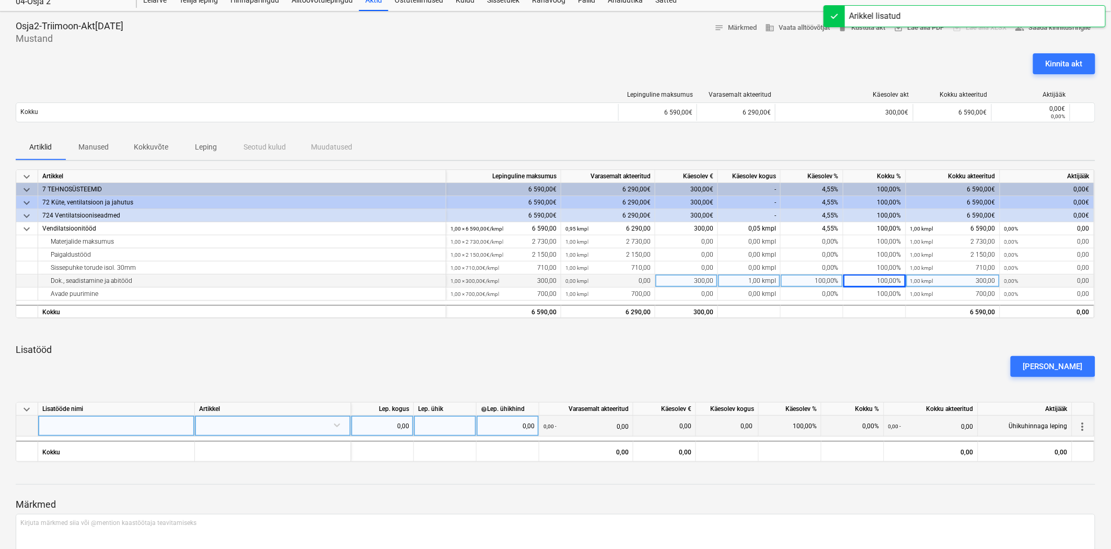
click at [136, 429] on div at bounding box center [116, 425] width 157 height 21
click at [294, 427] on div at bounding box center [272, 424] width 147 height 18
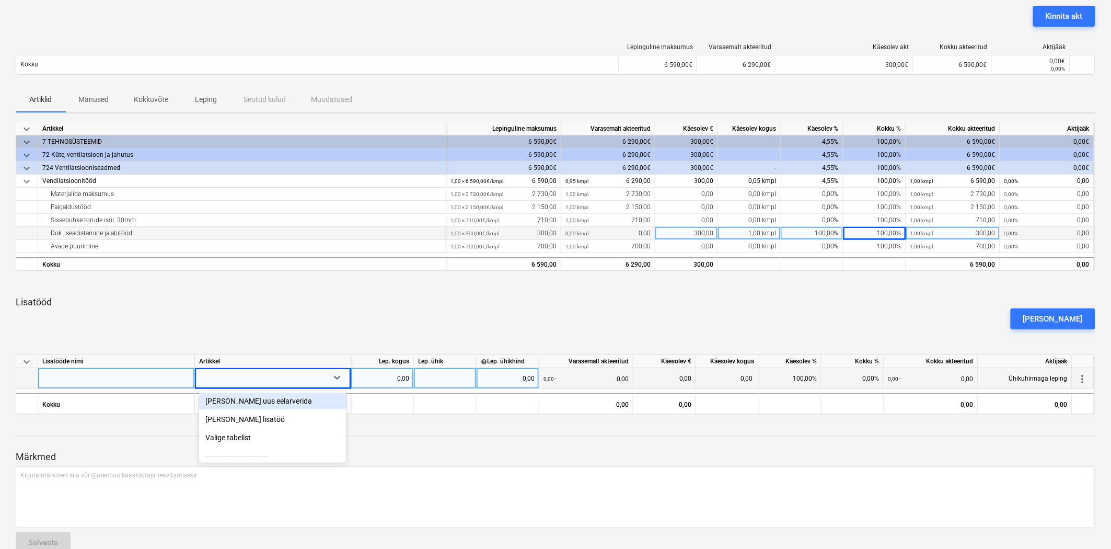
scroll to position [89, 0]
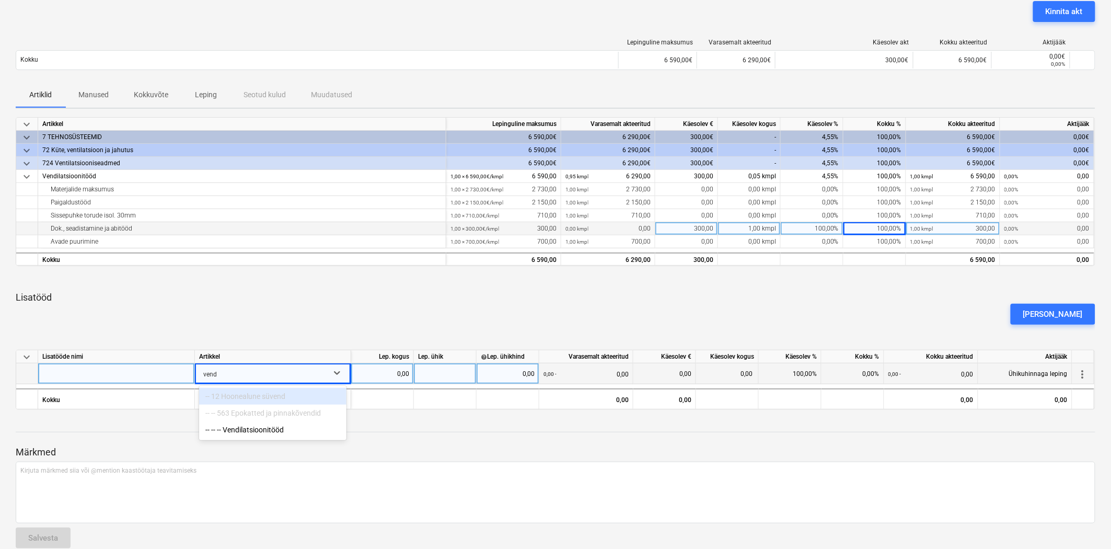
type input "vendi"
click at [273, 414] on div "-- -- -- Vendilatsioonitööd" at bounding box center [272, 412] width 147 height 17
click at [76, 368] on div at bounding box center [116, 373] width 157 height 21
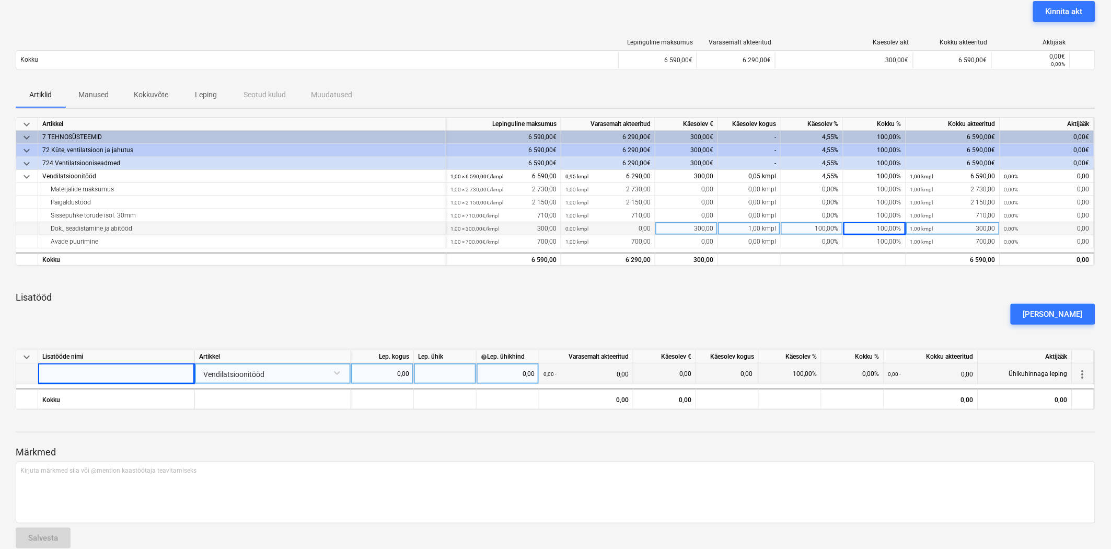
click at [76, 368] on div at bounding box center [116, 373] width 157 height 21
type input "Tagasiarveldus BOS plafoon +6,5 eur/tk (TRIIMOONi tarnitud)."
click at [164, 377] on div "Tagasiarveldus BOS plafoon +6,5 eur/tk (TRIIMOONi tarnitud)." at bounding box center [128, 373] width 173 height 20
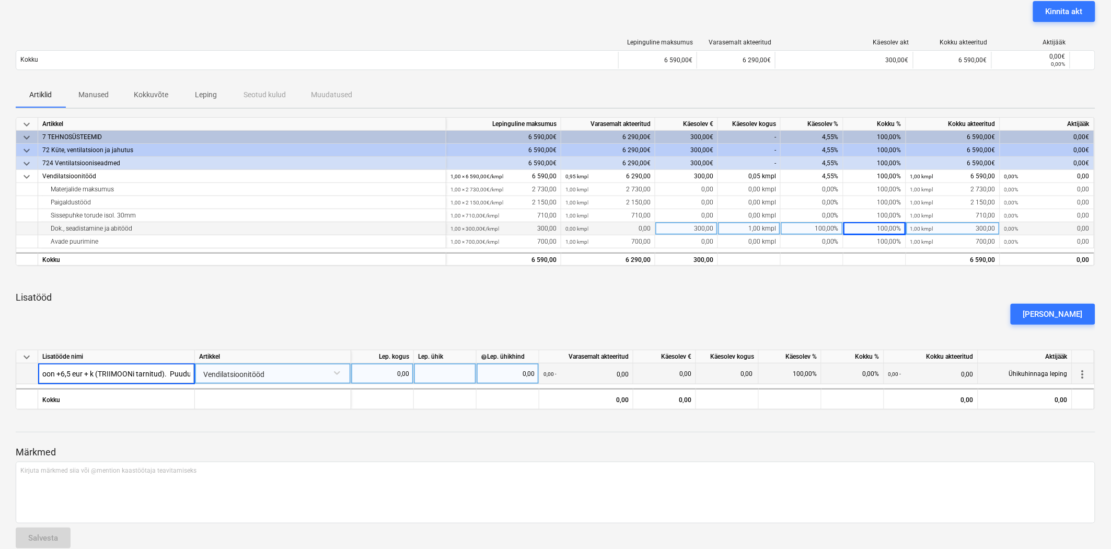
type input "Tagasiarveldus BOS plafoon +6,5 eur + km (TRIIMOONi tarnitud). Puudu olnud siss…"
click at [457, 371] on div at bounding box center [445, 373] width 63 height 21
type input "tk"
click at [379, 372] on div "0,00" at bounding box center [382, 373] width 54 height 21
click at [499, 371] on div "0,00" at bounding box center [508, 373] width 54 height 21
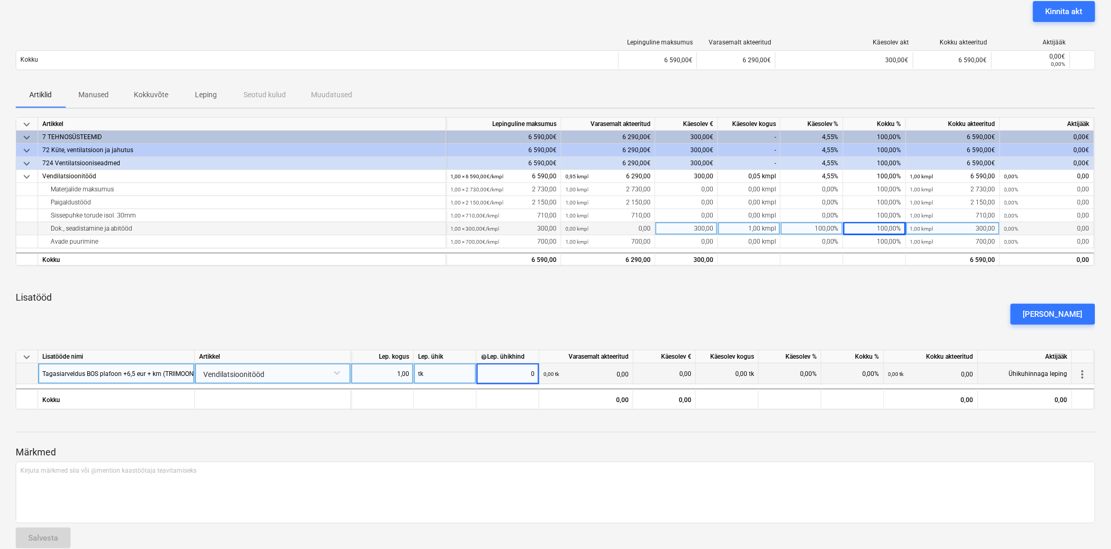
drag, startPoint x: 669, startPoint y: 445, endPoint x: 676, endPoint y: 441, distance: 7.3
click at [670, 446] on p "Märkmed" at bounding box center [555, 452] width 1079 height 13
click at [514, 373] on div "0,00" at bounding box center [508, 373] width 54 height 21
type input "0,01"
click at [526, 427] on div "Märkmed Kirjuta märkmed siia või @mention kaastöötaja teavitamiseks ﻿ Salvesta" at bounding box center [555, 487] width 1079 height 138
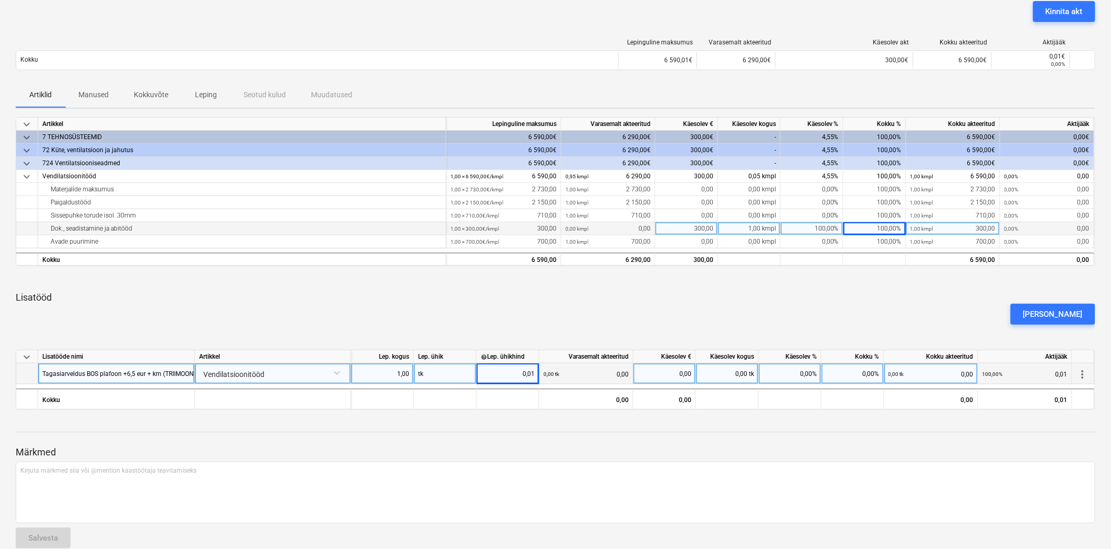
click at [852, 374] on div "0,00%" at bounding box center [852, 373] width 63 height 21
type input "100"
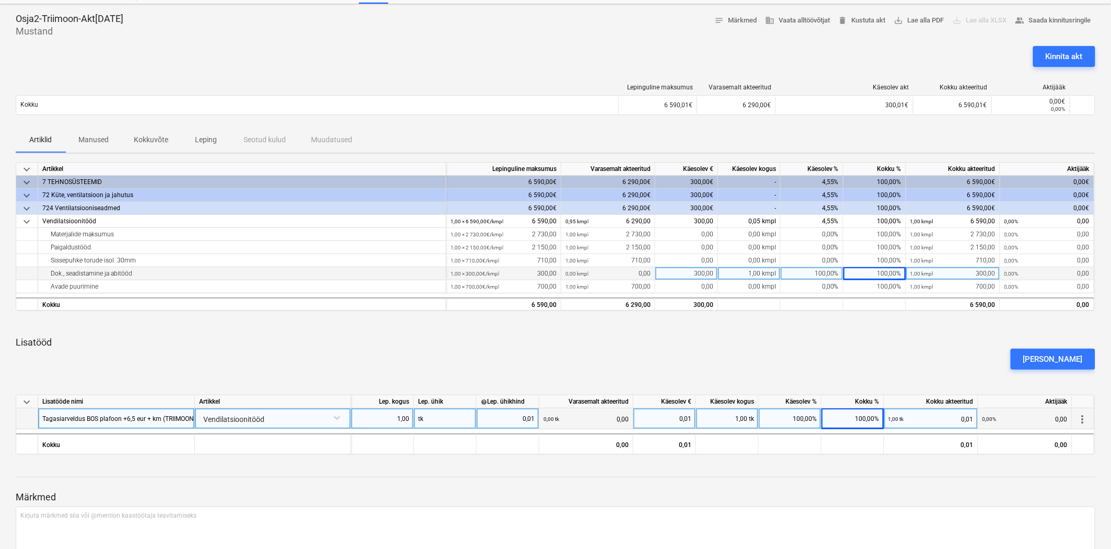
scroll to position [0, 0]
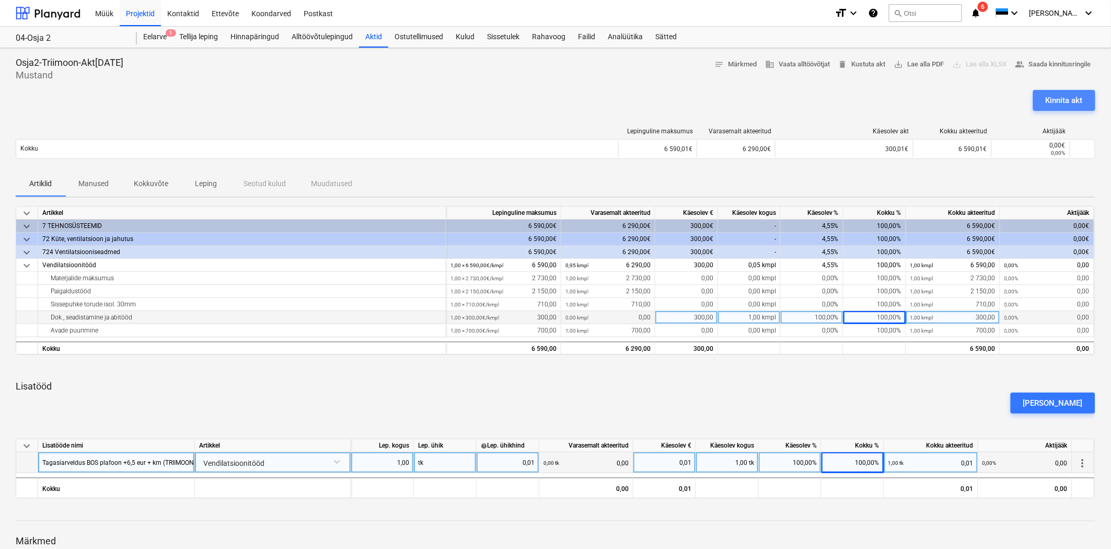
click at [1059, 100] on div "Kinnita akt" at bounding box center [1063, 101] width 37 height 14
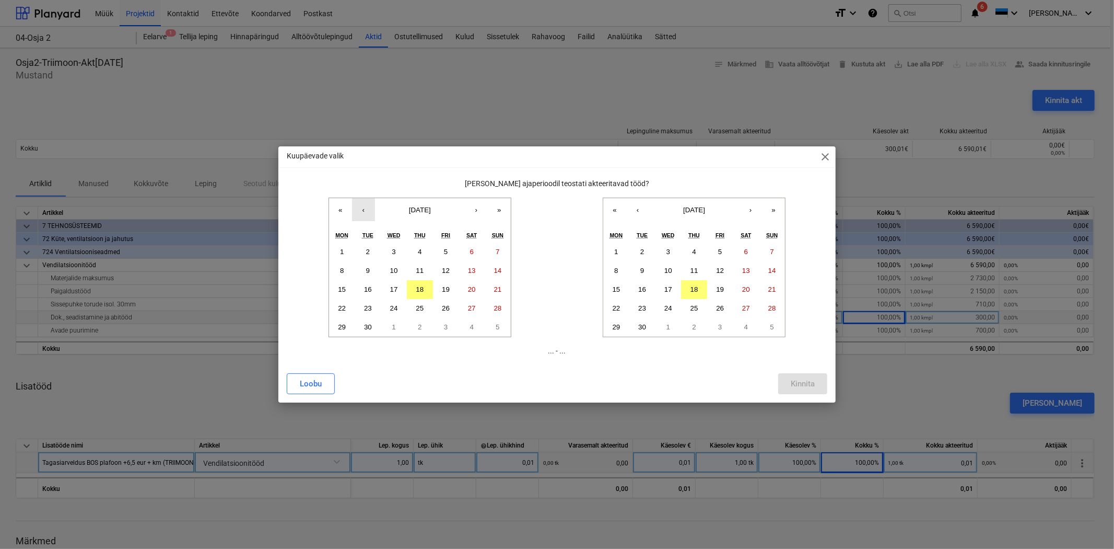
drag, startPoint x: 363, startPoint y: 214, endPoint x: 373, endPoint y: 220, distance: 11.7
click at [363, 214] on button "‹" at bounding box center [363, 209] width 23 height 23
click at [447, 246] on button "1" at bounding box center [446, 251] width 26 height 19
click at [487, 325] on button "31" at bounding box center [498, 327] width 26 height 19
drag, startPoint x: 439, startPoint y: 253, endPoint x: 746, endPoint y: 253, distance: 307.2
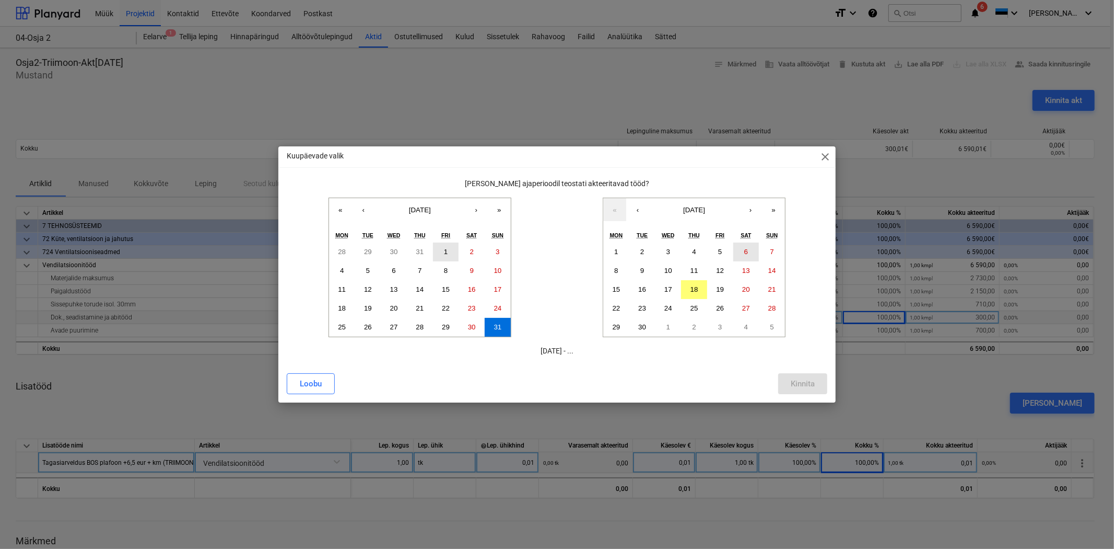
click at [439, 253] on button "1" at bounding box center [446, 251] width 26 height 19
click at [638, 212] on button "‹" at bounding box center [637, 209] width 23 height 23
drag, startPoint x: 761, startPoint y: 321, endPoint x: 826, endPoint y: 361, distance: 76.4
click at [761, 322] on button "31" at bounding box center [772, 327] width 26 height 19
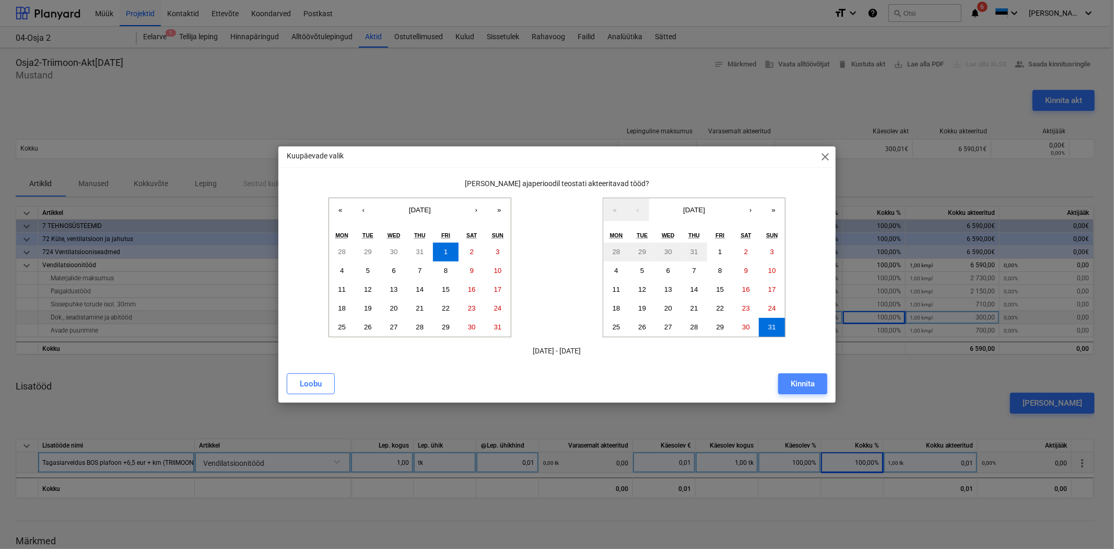
click at [808, 382] on div "Kinnita" at bounding box center [803, 384] width 24 height 14
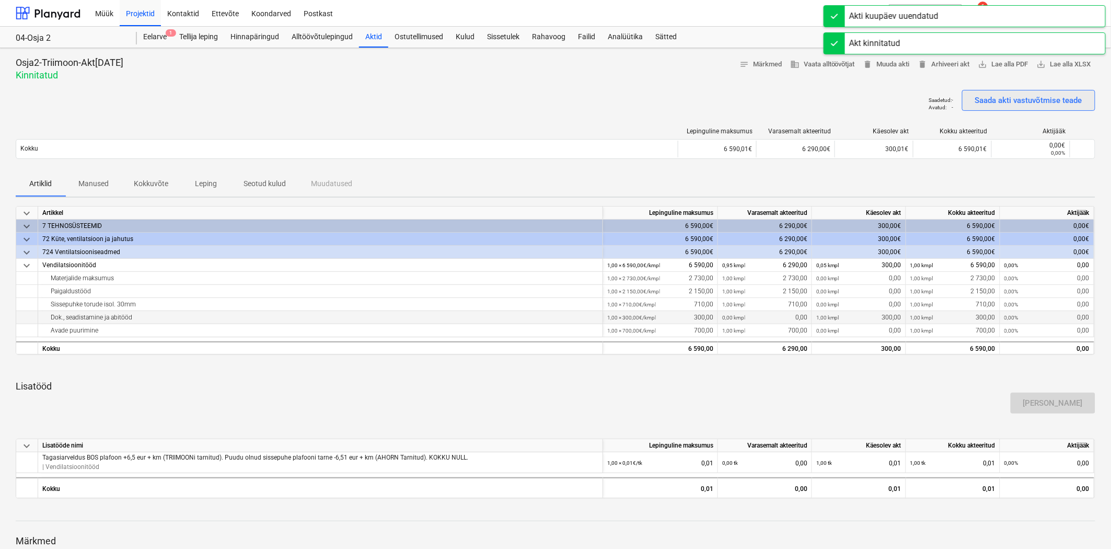
click at [1041, 98] on div "Saada akti vastuvõtmise teade" at bounding box center [1028, 101] width 107 height 14
click at [1002, 64] on span "save_alt Lae alla PDF" at bounding box center [1003, 65] width 50 height 12
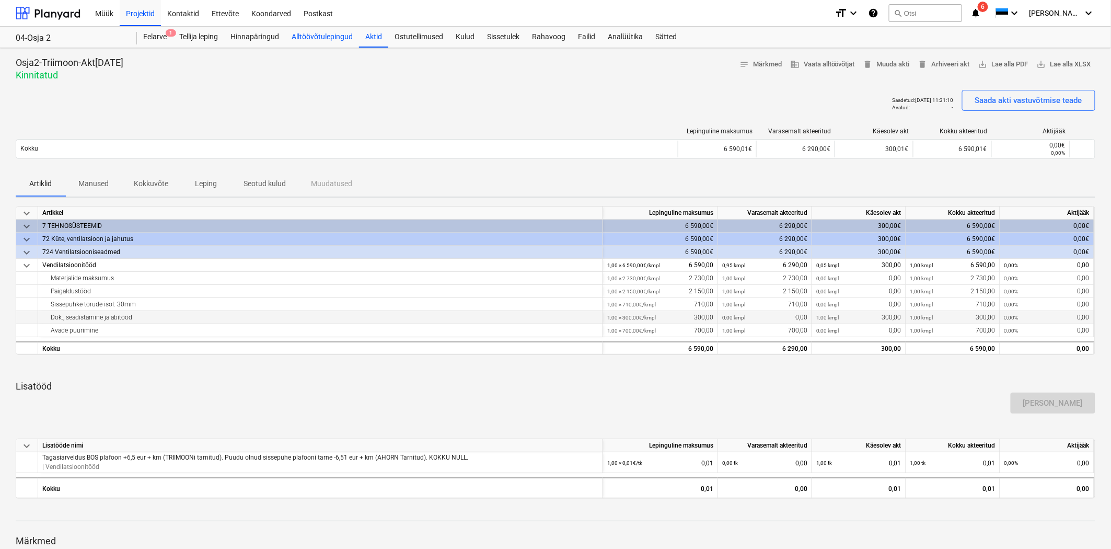
click at [308, 34] on div "Alltöövõtulepingud" at bounding box center [322, 37] width 74 height 21
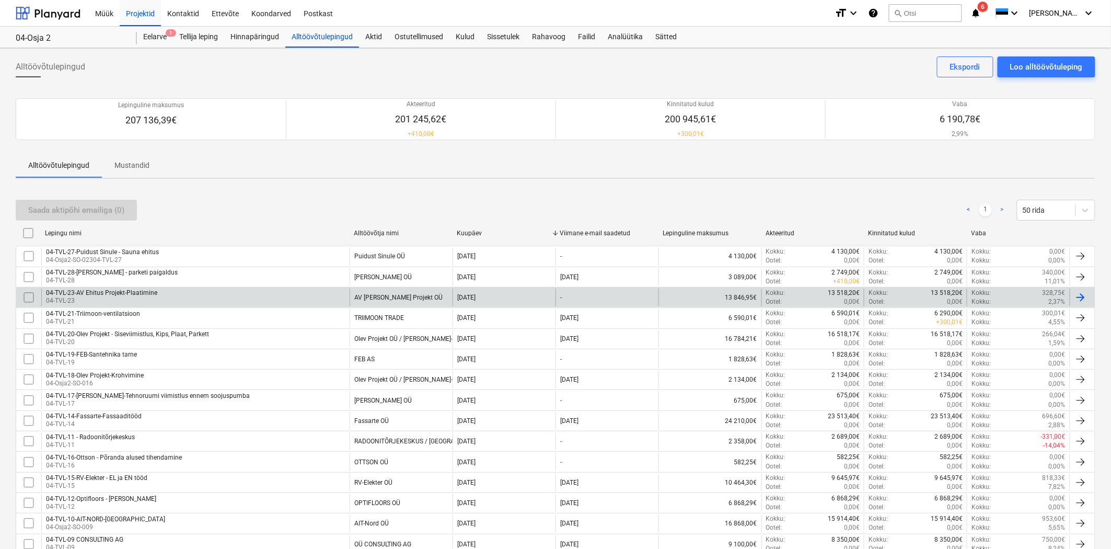
click at [115, 295] on div "04-TVL-23-AV Ehitus Projekt-Plaatimine" at bounding box center [101, 292] width 111 height 7
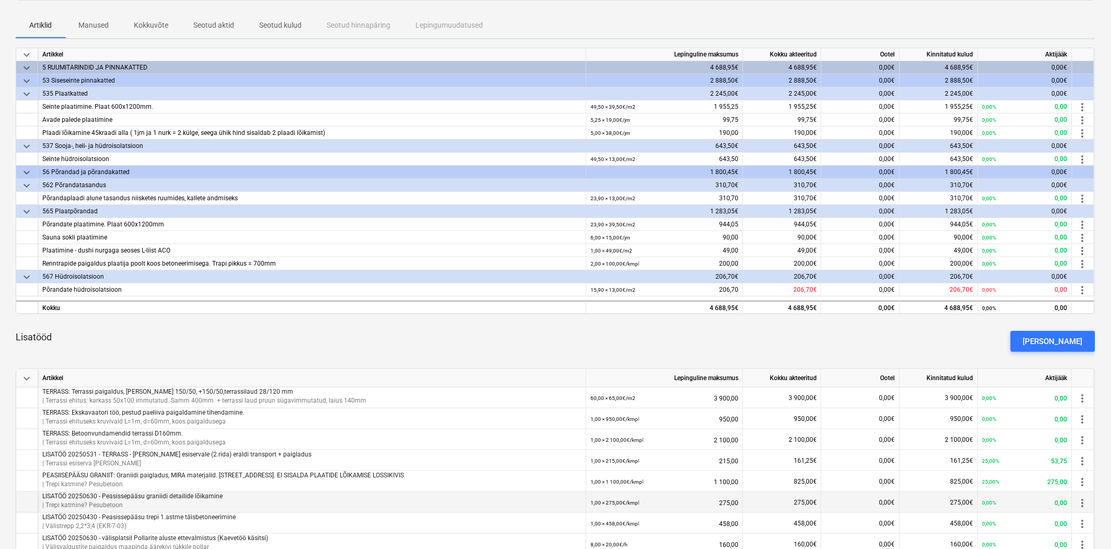
scroll to position [381, 0]
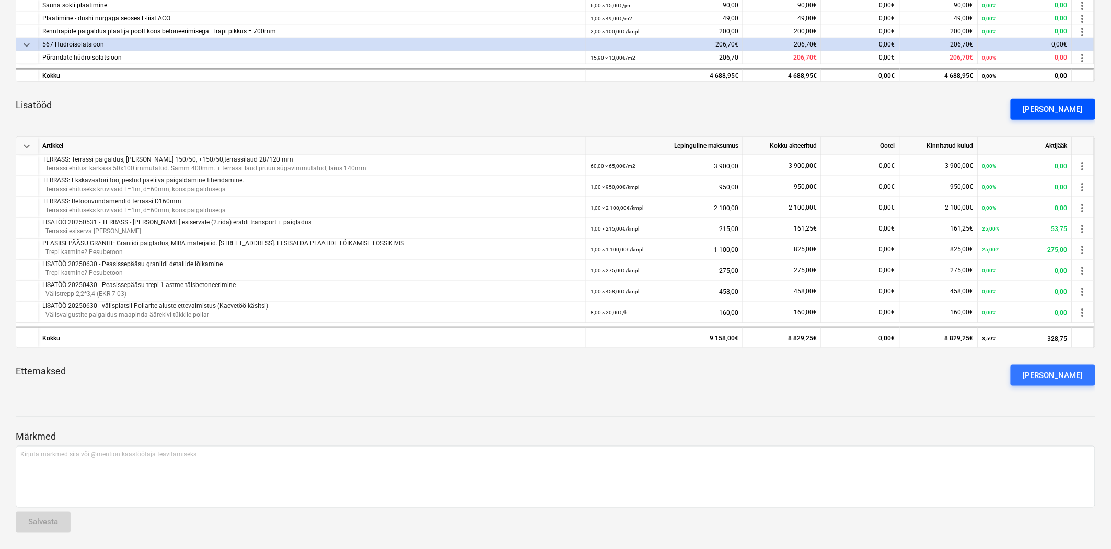
click at [1060, 109] on div "[PERSON_NAME]" at bounding box center [1053, 109] width 60 height 14
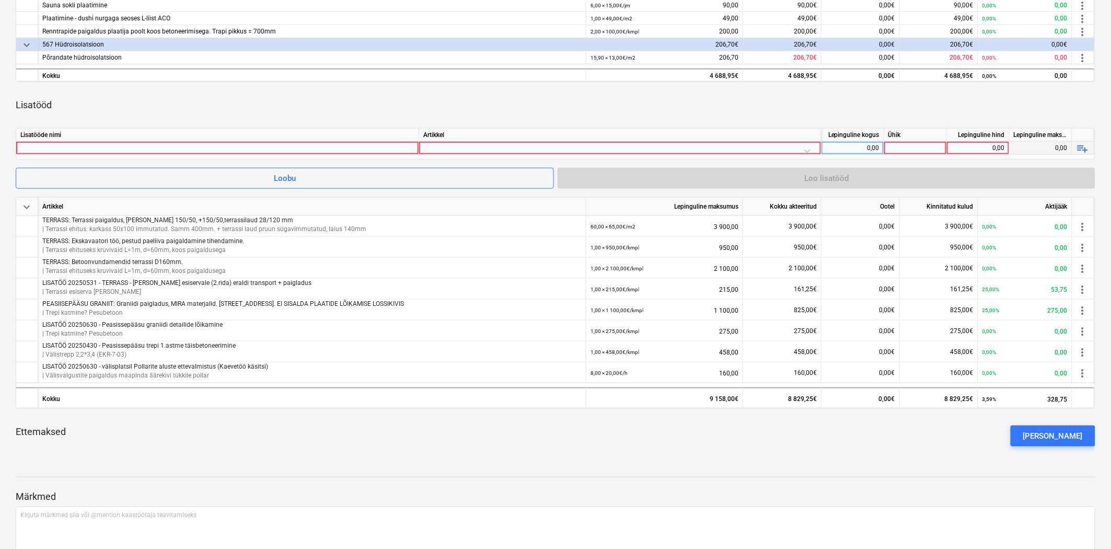
click at [202, 148] on div at bounding box center [217, 148] width 394 height 13
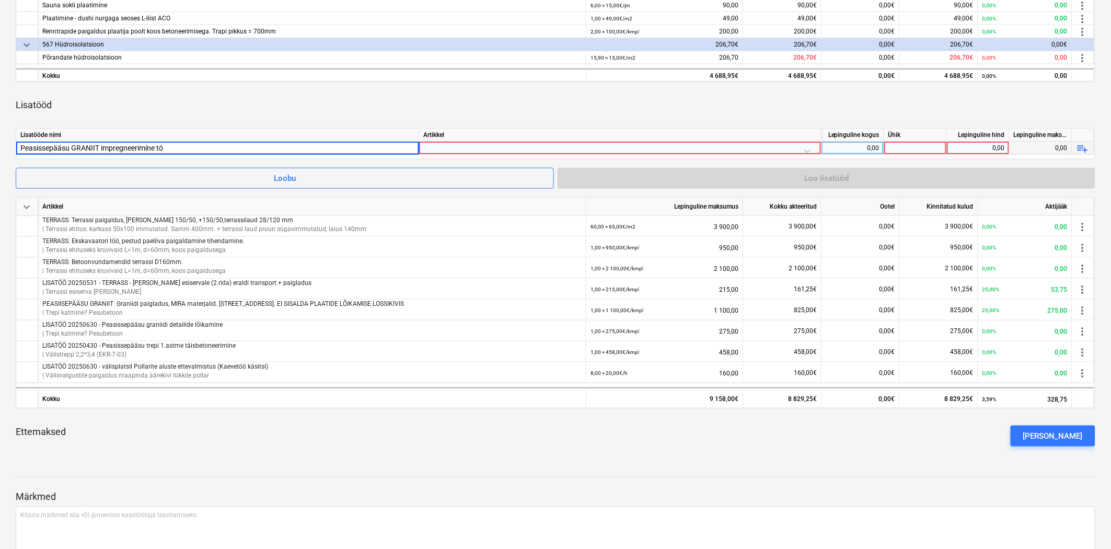
type input "Peasissepääsu GRANIIT impregneerimine töö"
type input "pesu"
click at [439, 144] on div at bounding box center [619, 151] width 393 height 18
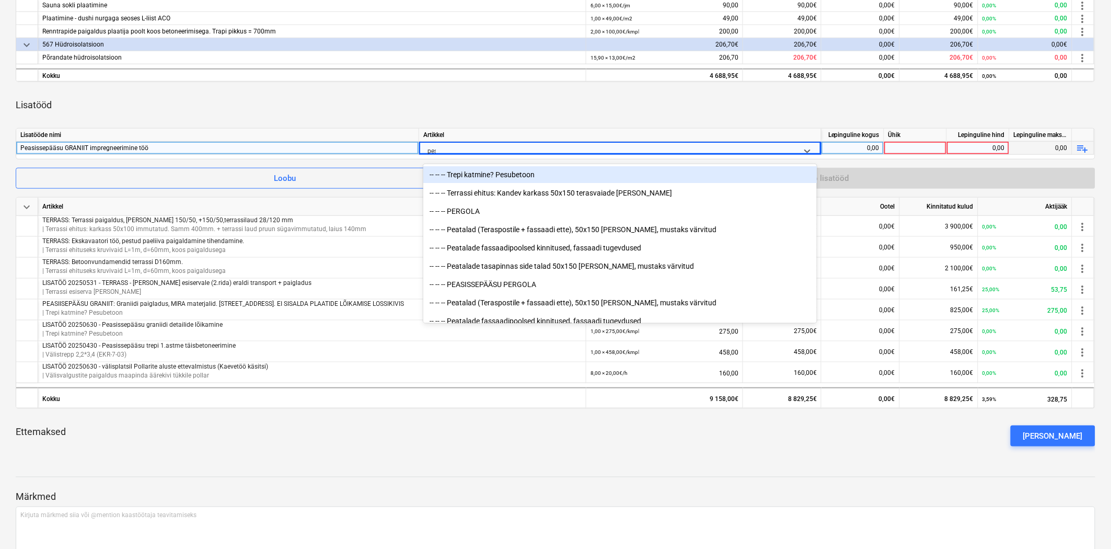
type input "pesu"
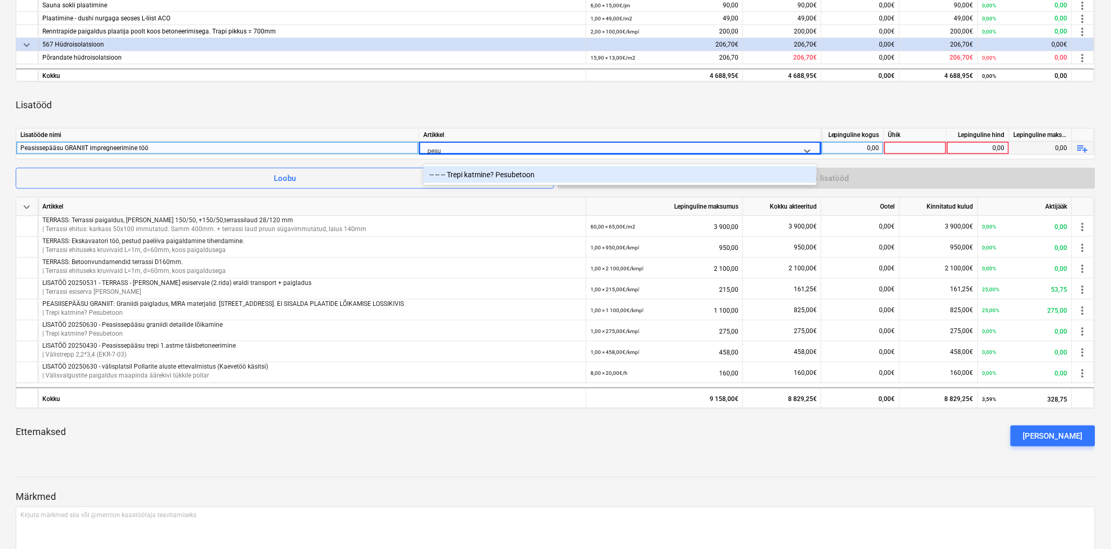
click at [491, 174] on div "-- -- -- Trepi katmine? Pesubetoon" at bounding box center [619, 174] width 393 height 17
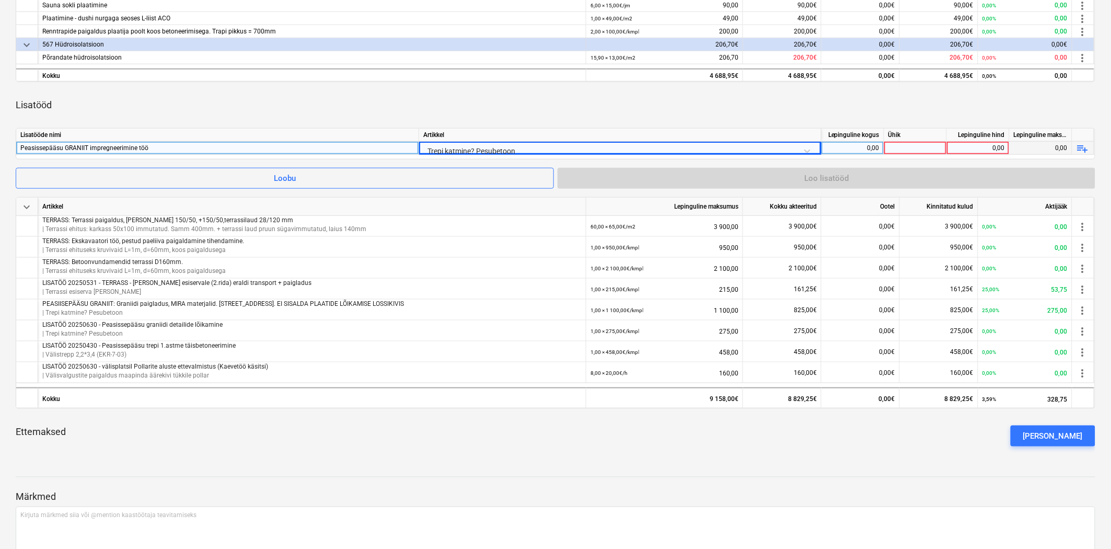
click at [867, 144] on div "0,00" at bounding box center [852, 148] width 54 height 13
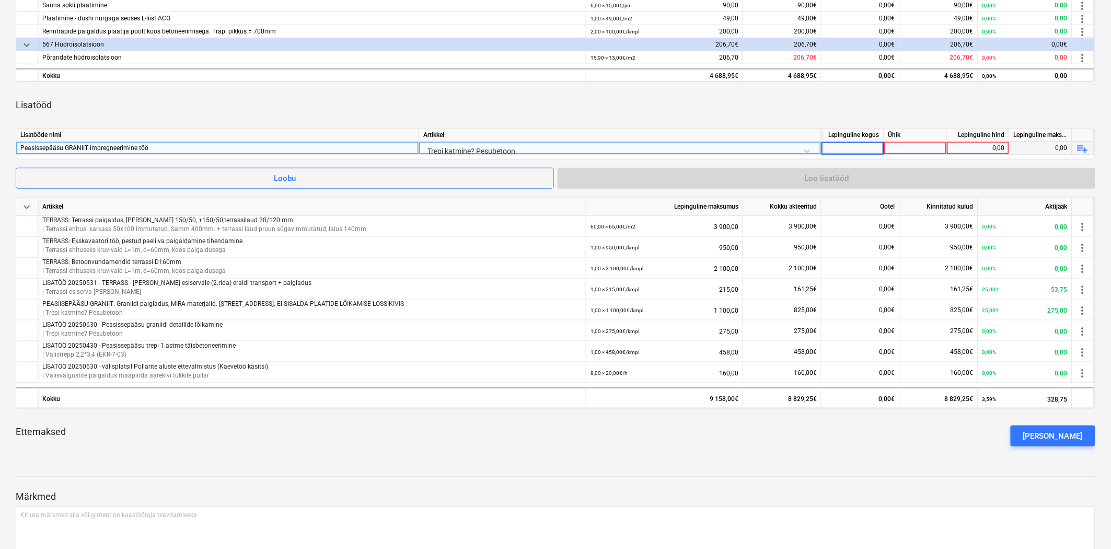
type input "1"
click at [925, 149] on div at bounding box center [915, 148] width 63 height 13
type input "kmpl"
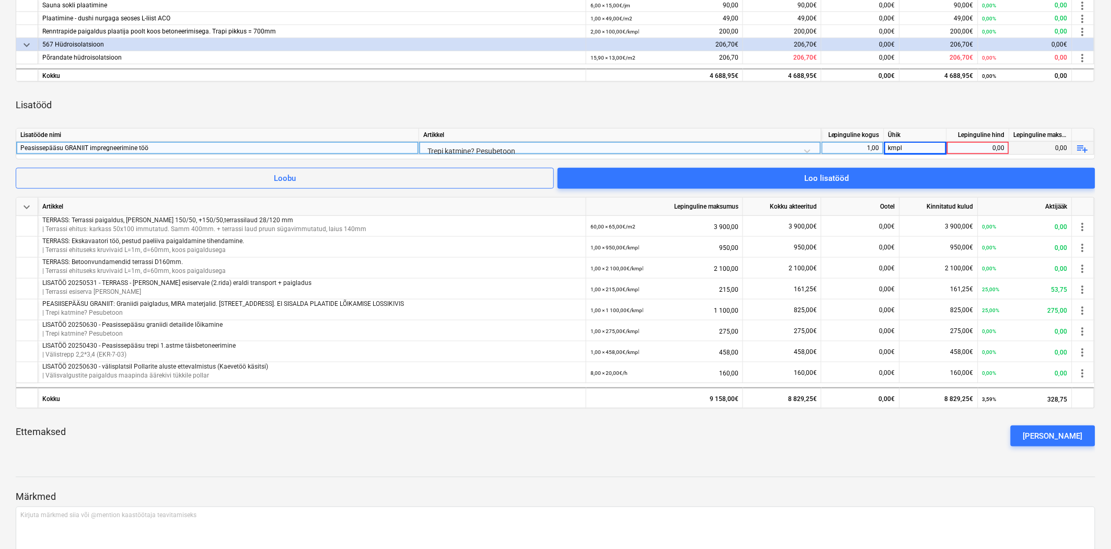
click at [981, 152] on div "0,00" at bounding box center [978, 148] width 54 height 13
type input "100"
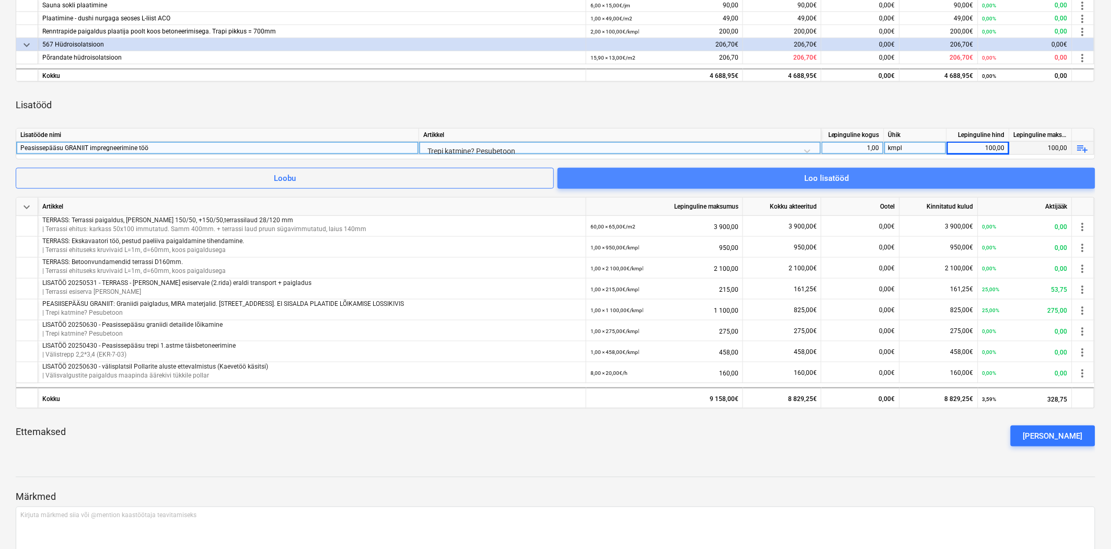
click at [879, 178] on span "Loo lisatööd" at bounding box center [826, 178] width 513 height 14
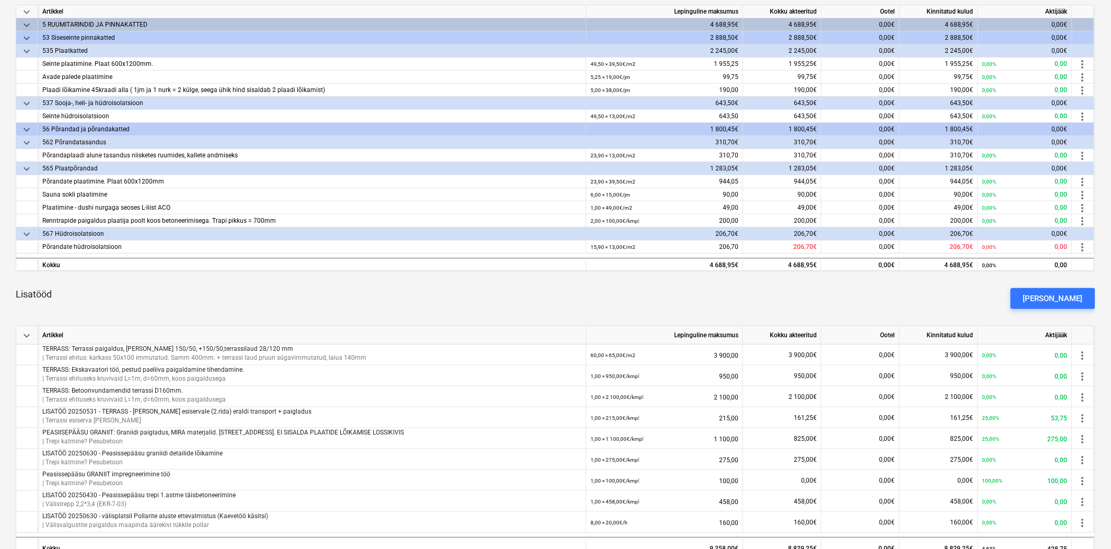
scroll to position [15, 0]
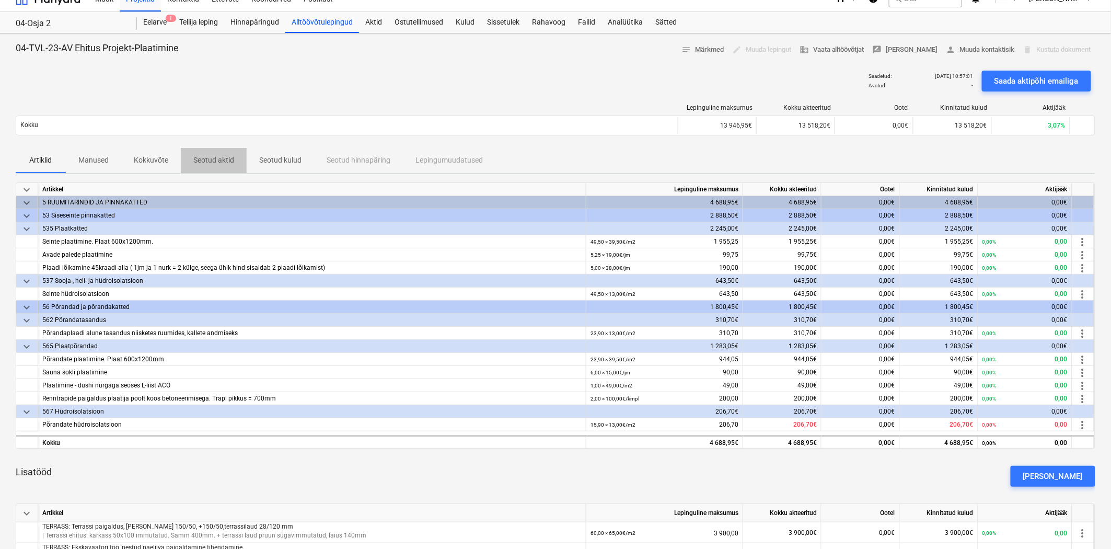
click at [190, 157] on span "Seotud aktid" at bounding box center [214, 160] width 66 height 17
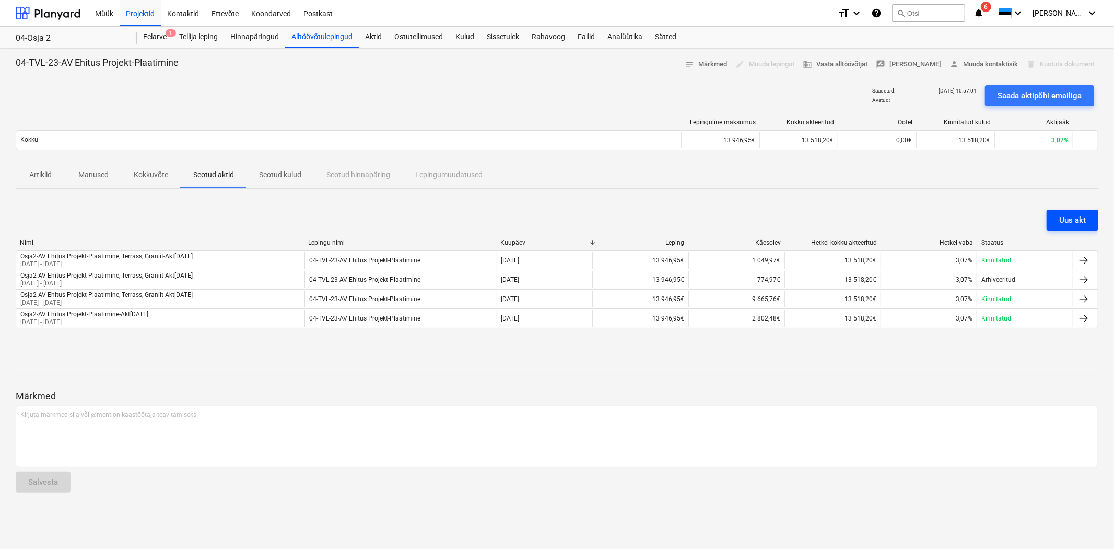
click at [1052, 219] on button "Uus akt" at bounding box center [1073, 220] width 52 height 21
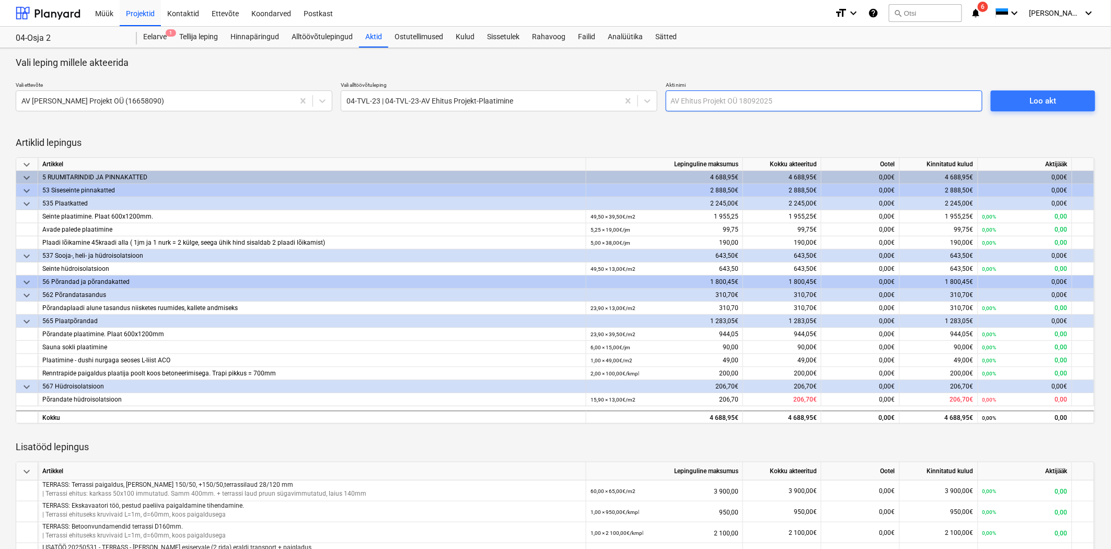
click at [740, 95] on input "text" at bounding box center [824, 100] width 317 height 21
type input "Osja2-AV Ehitus Projekt-Akt[DATE]"
click at [1021, 96] on span "Loo akt" at bounding box center [1042, 101] width 79 height 14
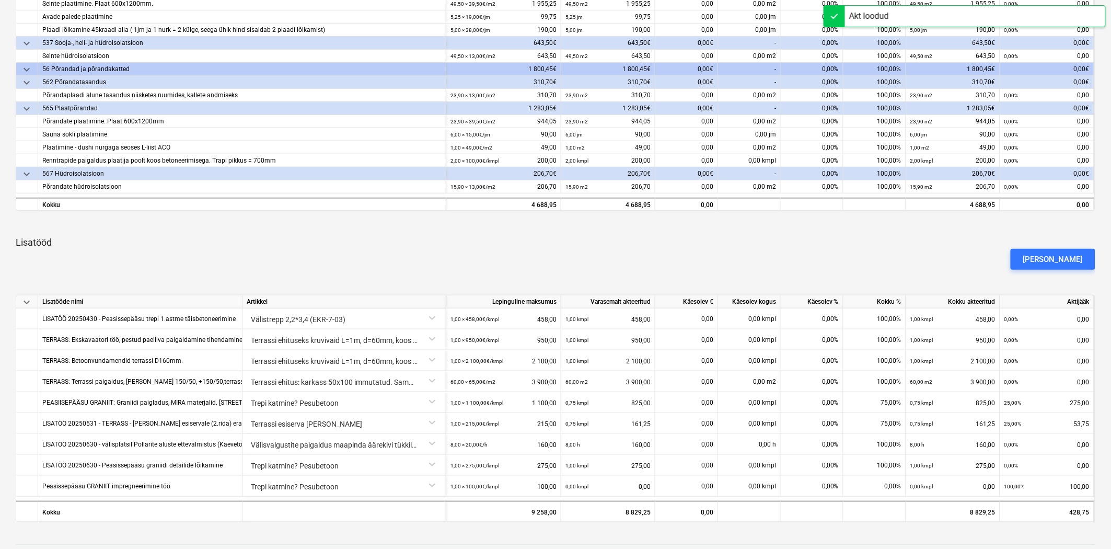
scroll to position [309, 0]
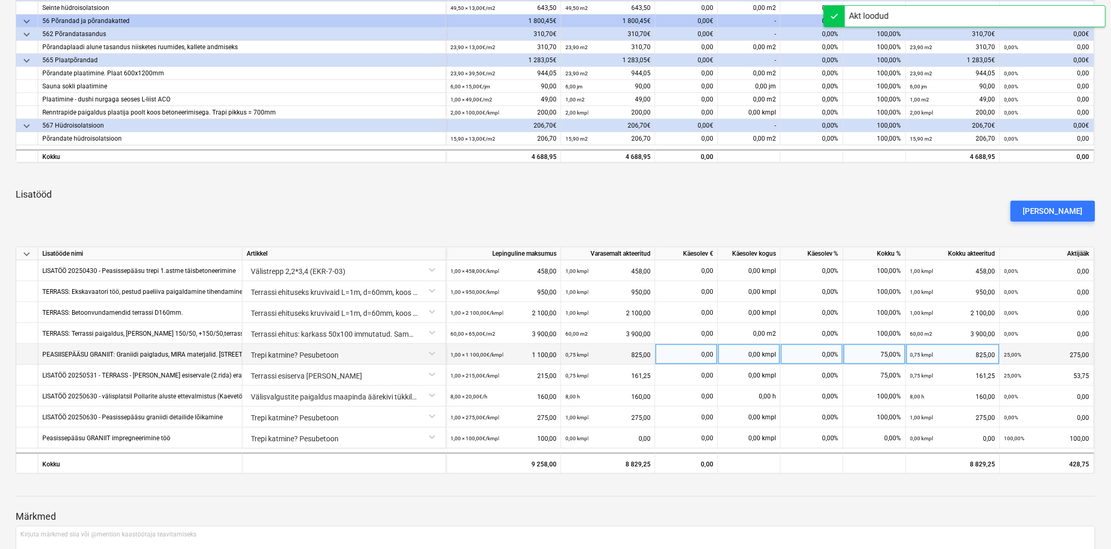
click at [879, 359] on div "75,00%" at bounding box center [874, 354] width 63 height 21
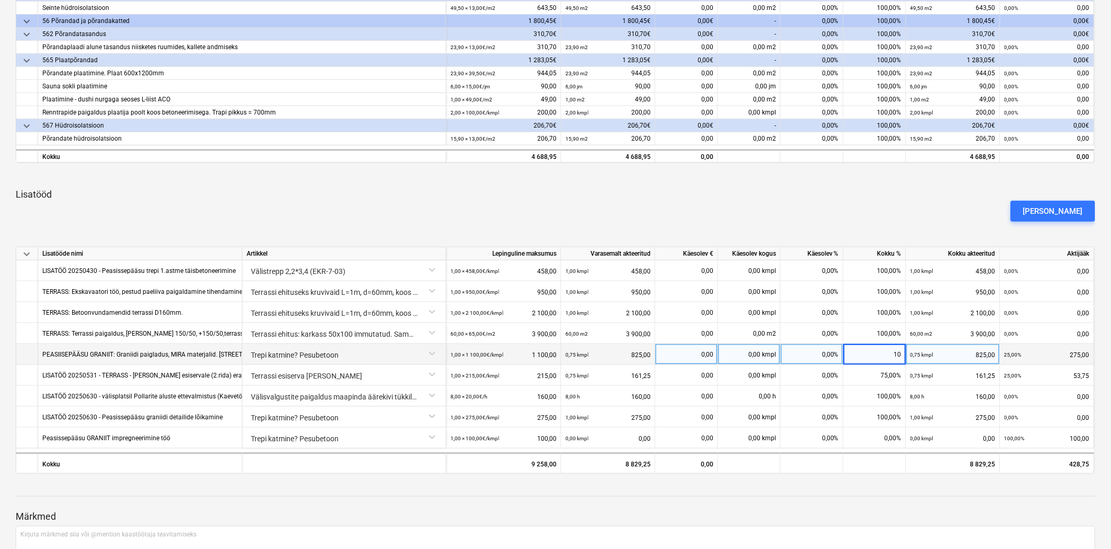
type input "100"
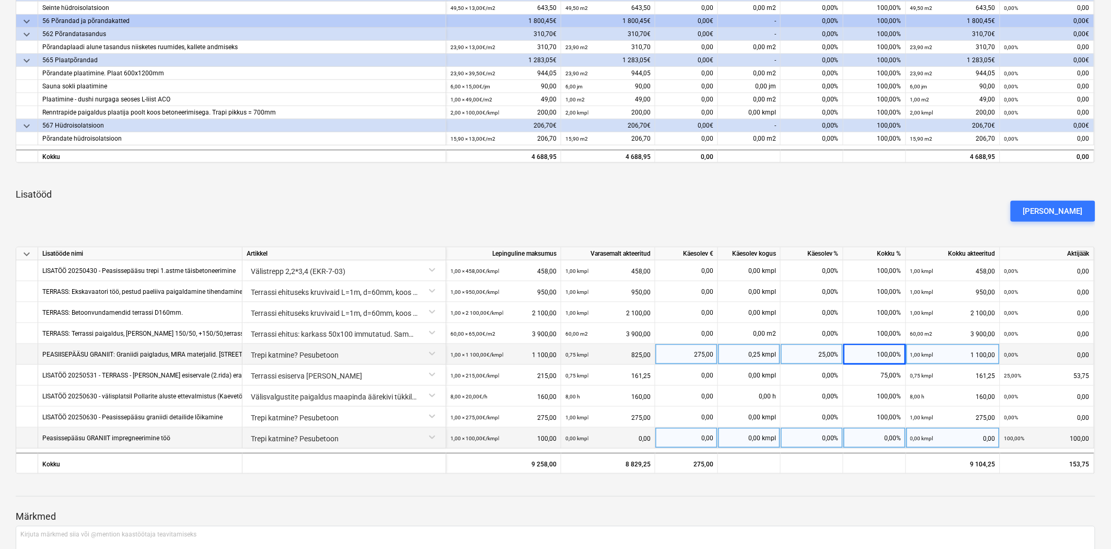
click at [855, 436] on div "0,00%" at bounding box center [874, 437] width 63 height 21
type input "100"
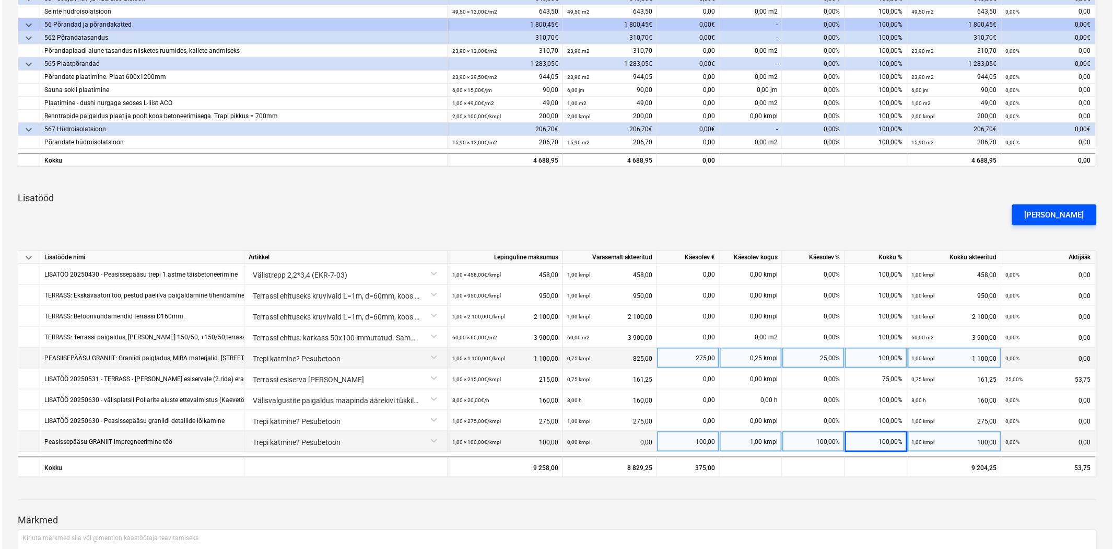
scroll to position [0, 0]
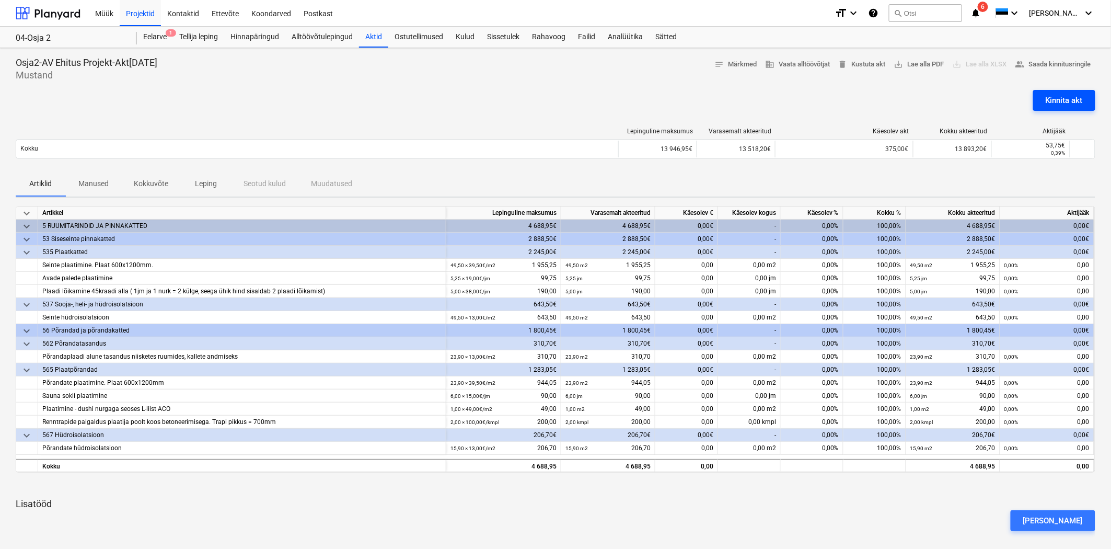
click at [1062, 97] on div "Kinnita akt" at bounding box center [1063, 101] width 37 height 14
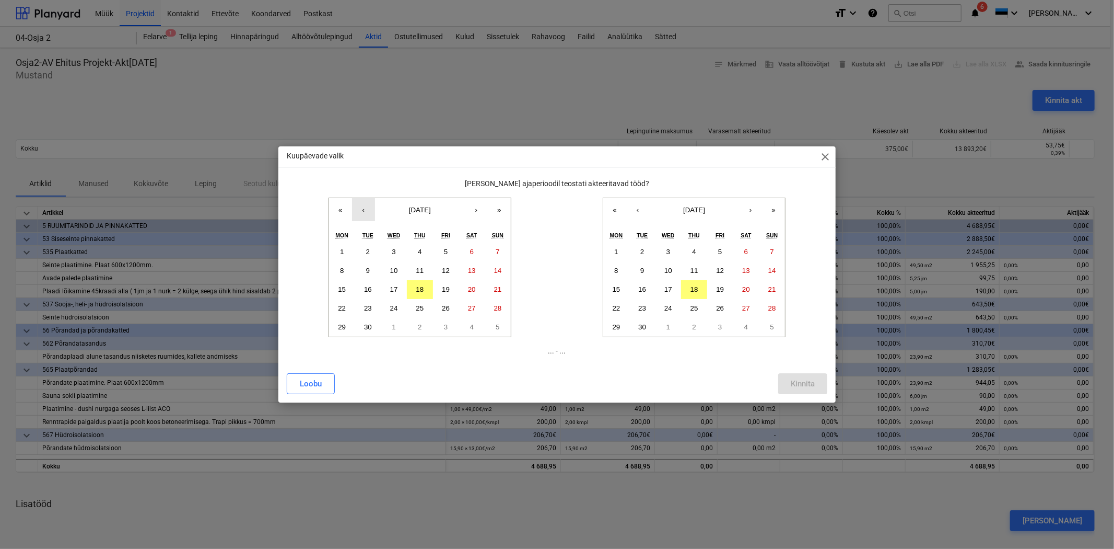
click at [367, 210] on button "‹" at bounding box center [363, 209] width 23 height 23
click at [445, 246] on button "1" at bounding box center [446, 251] width 26 height 19
click at [635, 206] on button "‹" at bounding box center [637, 209] width 23 height 23
click at [766, 322] on button "31" at bounding box center [772, 327] width 26 height 19
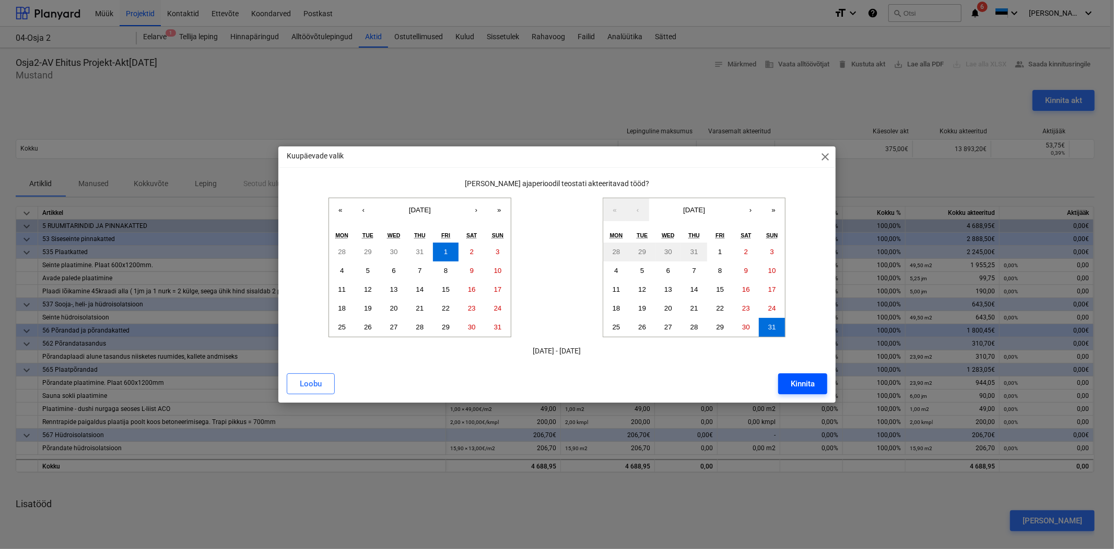
click at [792, 380] on div "Kinnita" at bounding box center [803, 384] width 24 height 14
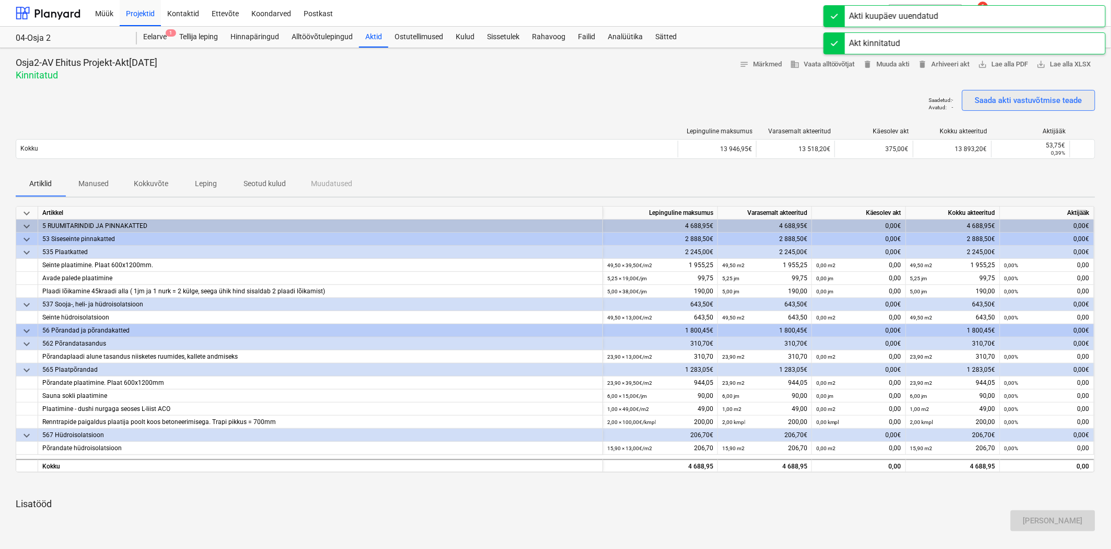
click at [990, 90] on button "Saada akti vastuvõtmise teade" at bounding box center [1028, 100] width 133 height 21
drag, startPoint x: 939, startPoint y: 62, endPoint x: 1049, endPoint y: 71, distance: 109.6
click at [822, 95] on div "Osja2-AV Ehitus Projekt-Akt[DATE] Kinnitatud notes Märkmed business Vaata alltö…" at bounding box center [555, 493] width 1111 height 890
click at [1007, 61] on span "save_alt Lae alla PDF" at bounding box center [1003, 65] width 50 height 12
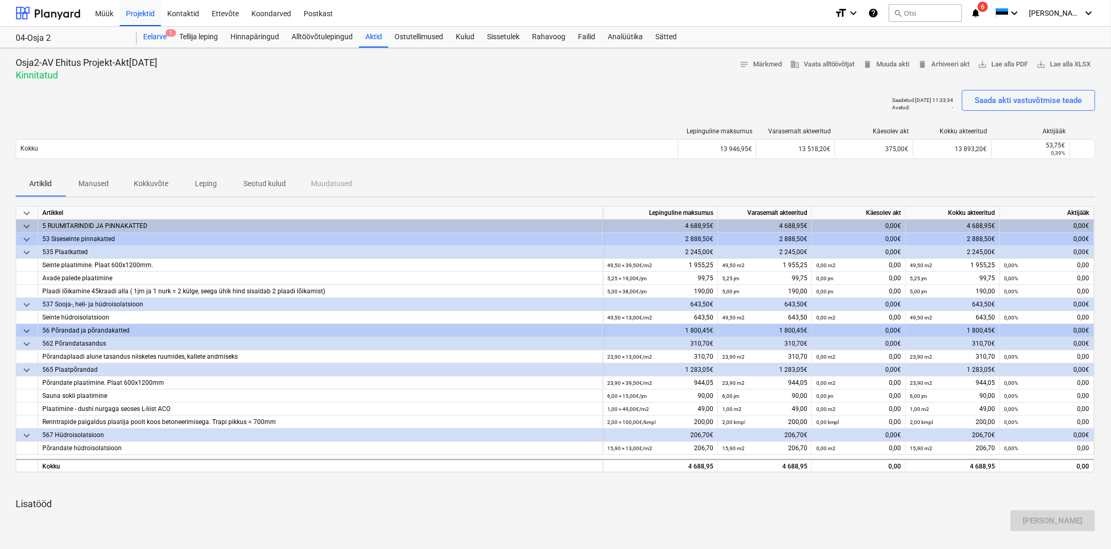
click at [162, 33] on div "Eelarve 1" at bounding box center [155, 37] width 36 height 21
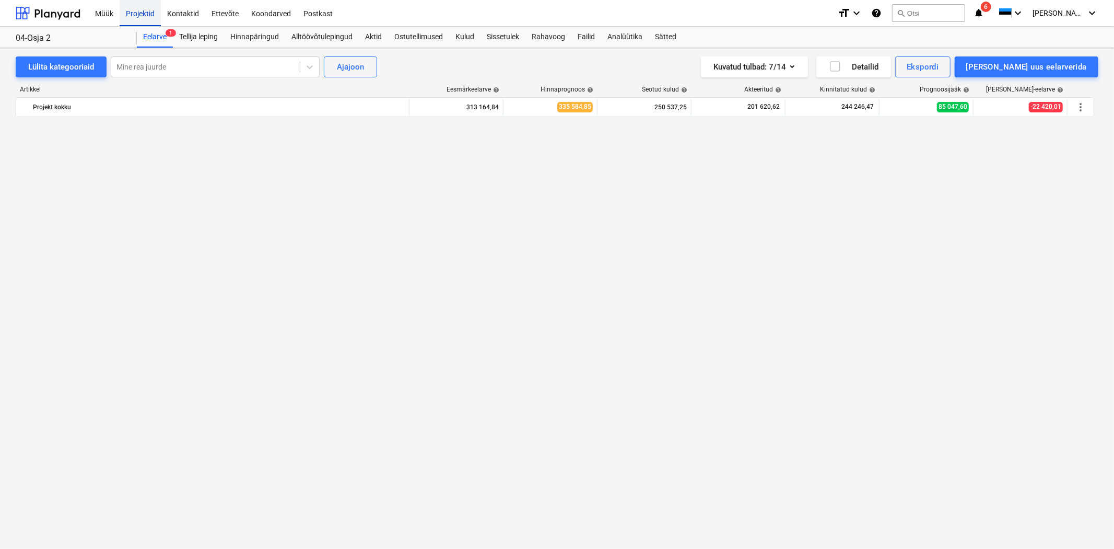
scroll to position [3695, 0]
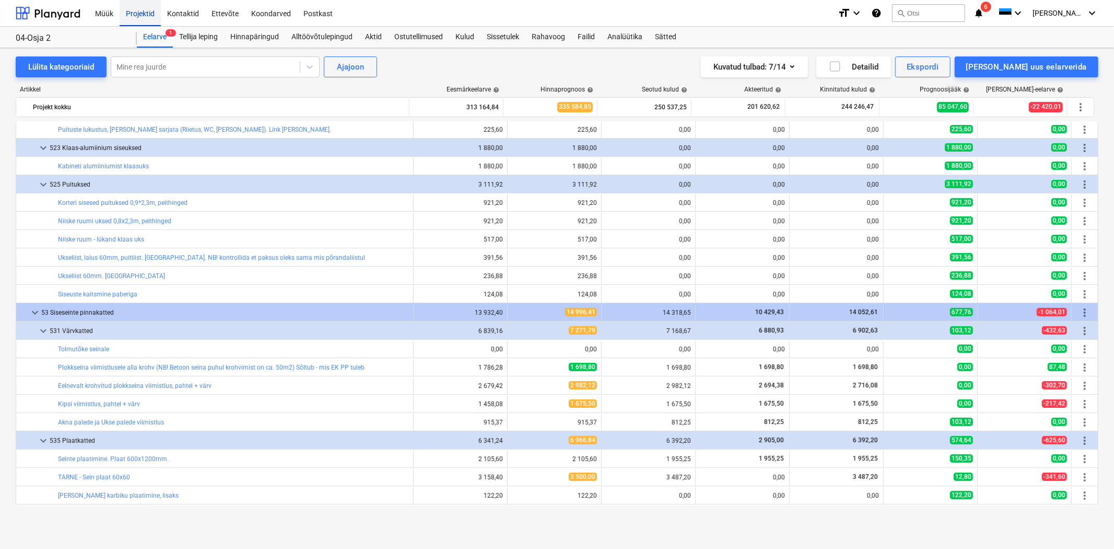
click at [148, 11] on div "Projektid" at bounding box center [140, 12] width 41 height 27
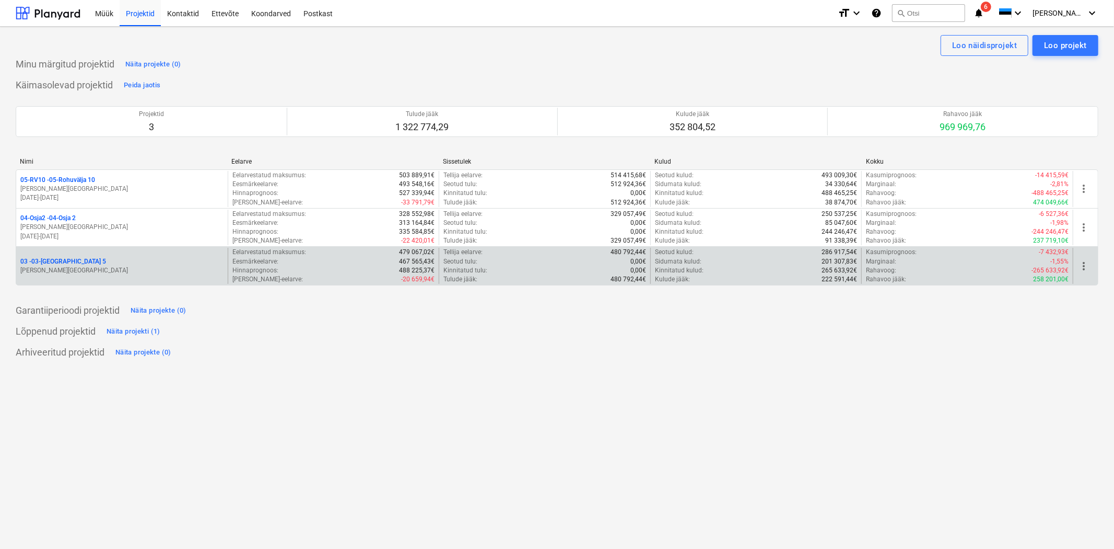
click at [57, 265] on p "03 - 03-[GEOGRAPHIC_DATA] 5" at bounding box center [63, 261] width 86 height 9
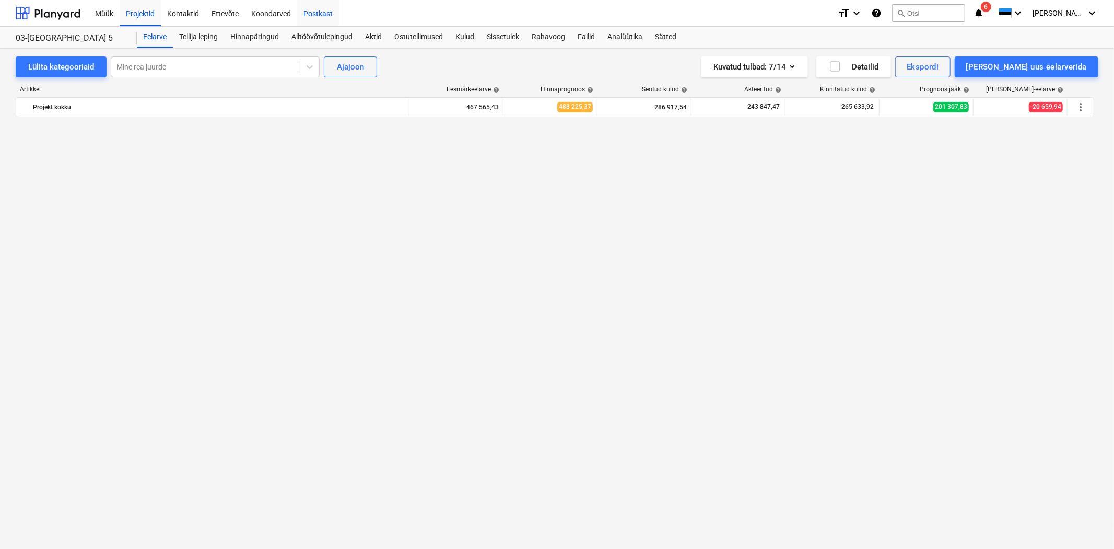
scroll to position [5727, 0]
